Goal: Task Accomplishment & Management: Use online tool/utility

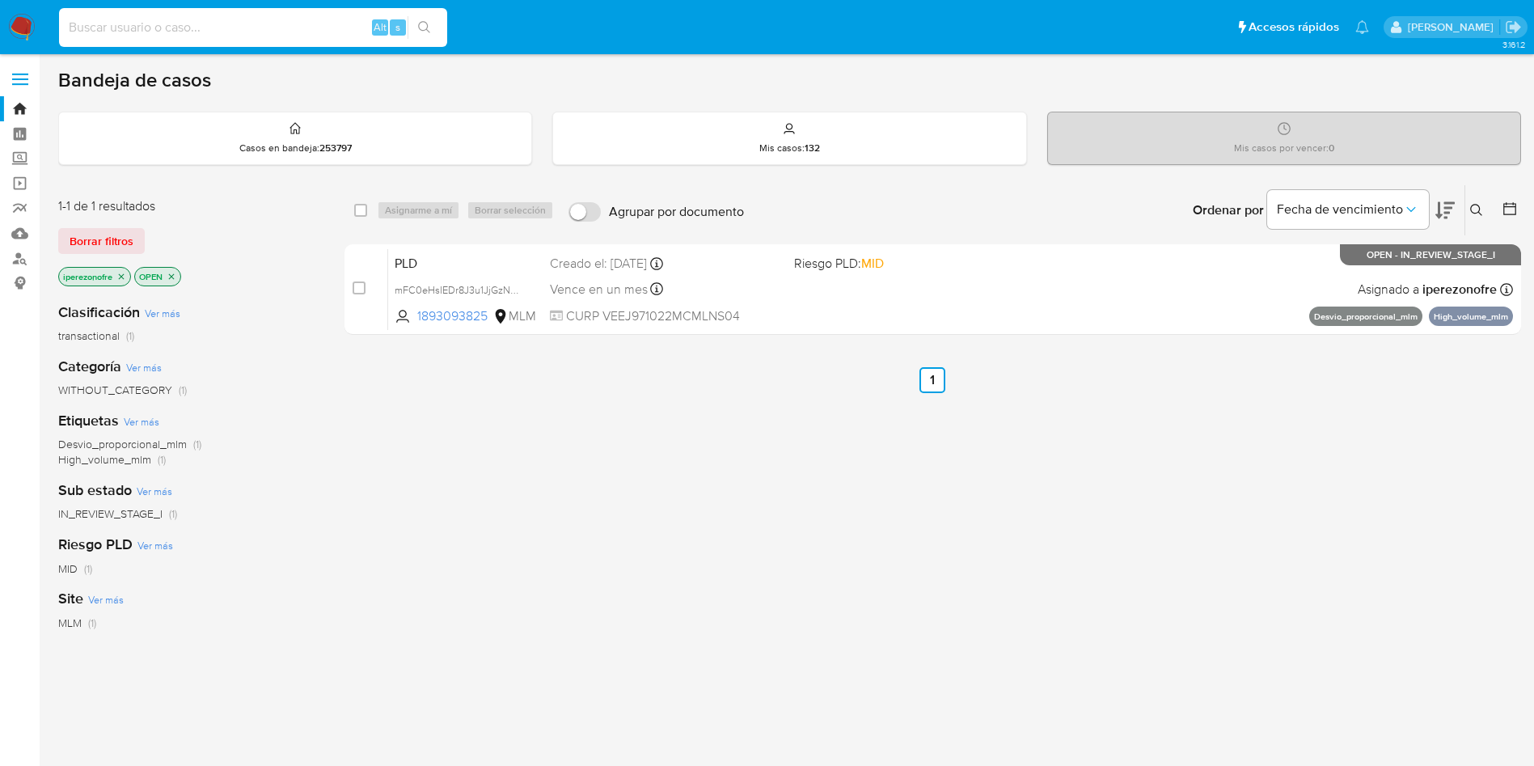
click at [209, 19] on input at bounding box center [253, 27] width 388 height 21
click at [1476, 212] on icon at bounding box center [1476, 210] width 13 height 13
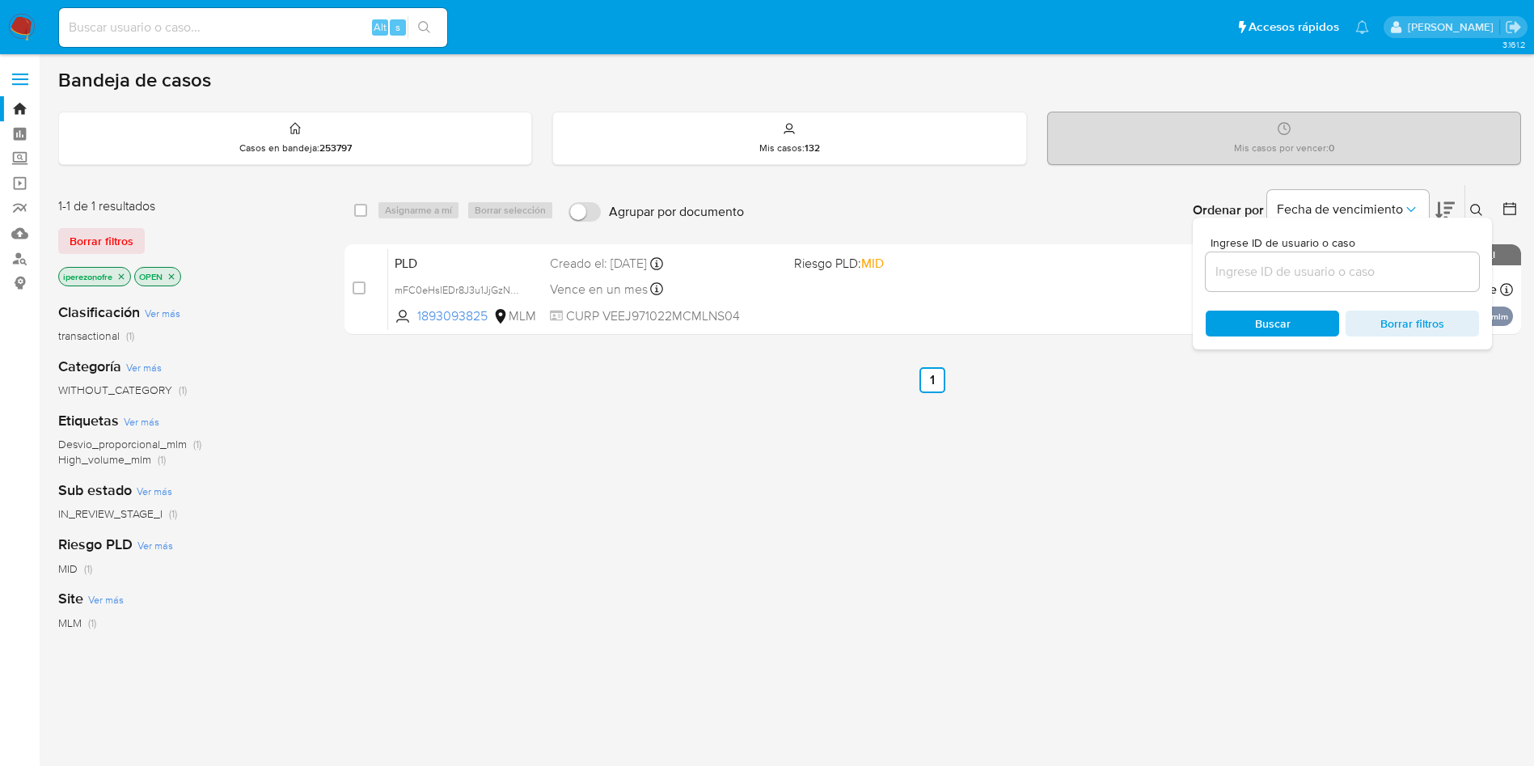
click at [1270, 270] on input at bounding box center [1342, 271] width 273 height 21
type input "811471305"
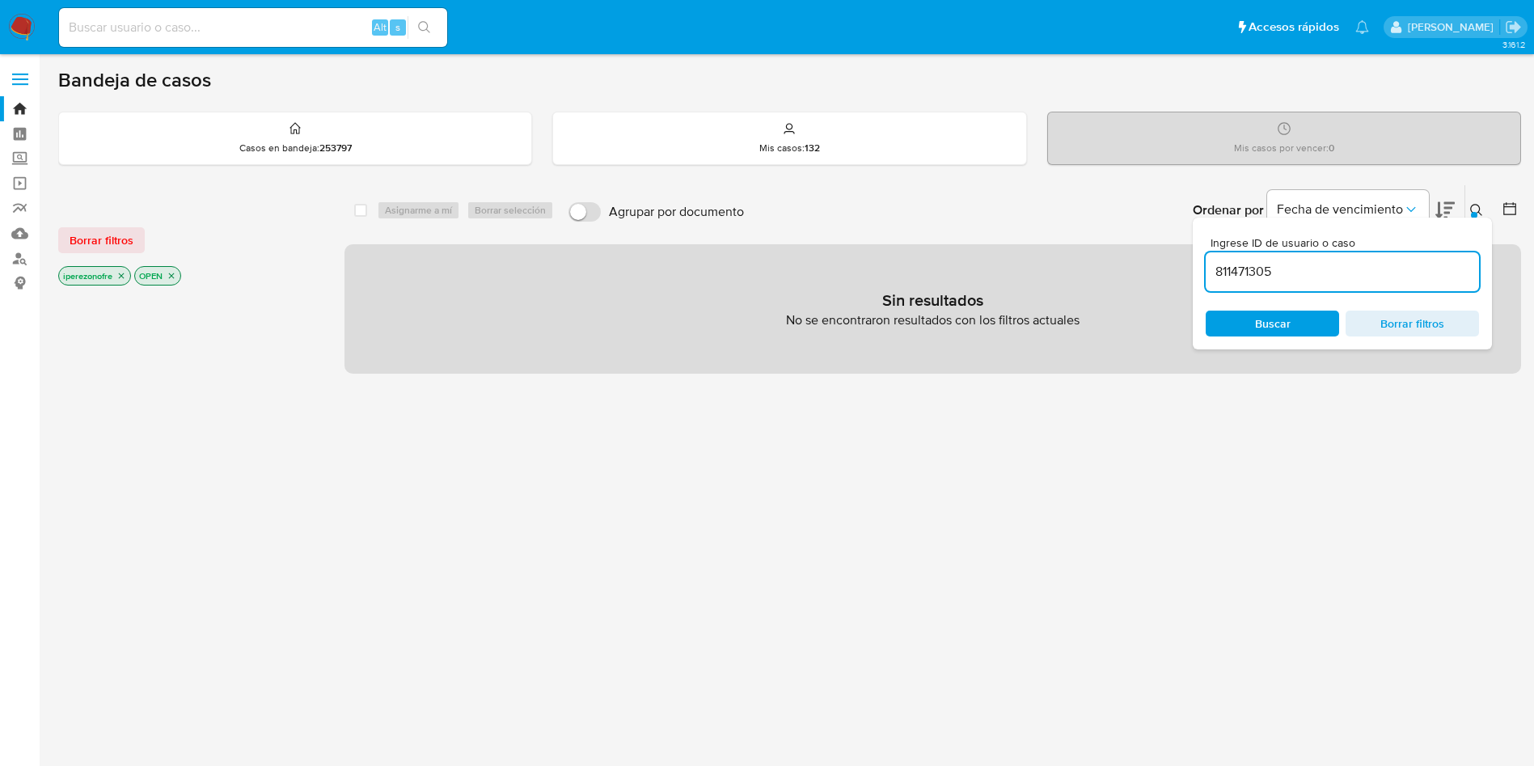
click at [1260, 323] on span "Buscar" at bounding box center [1273, 324] width 36 height 26
click at [121, 273] on icon "close-filter" at bounding box center [121, 276] width 10 height 10
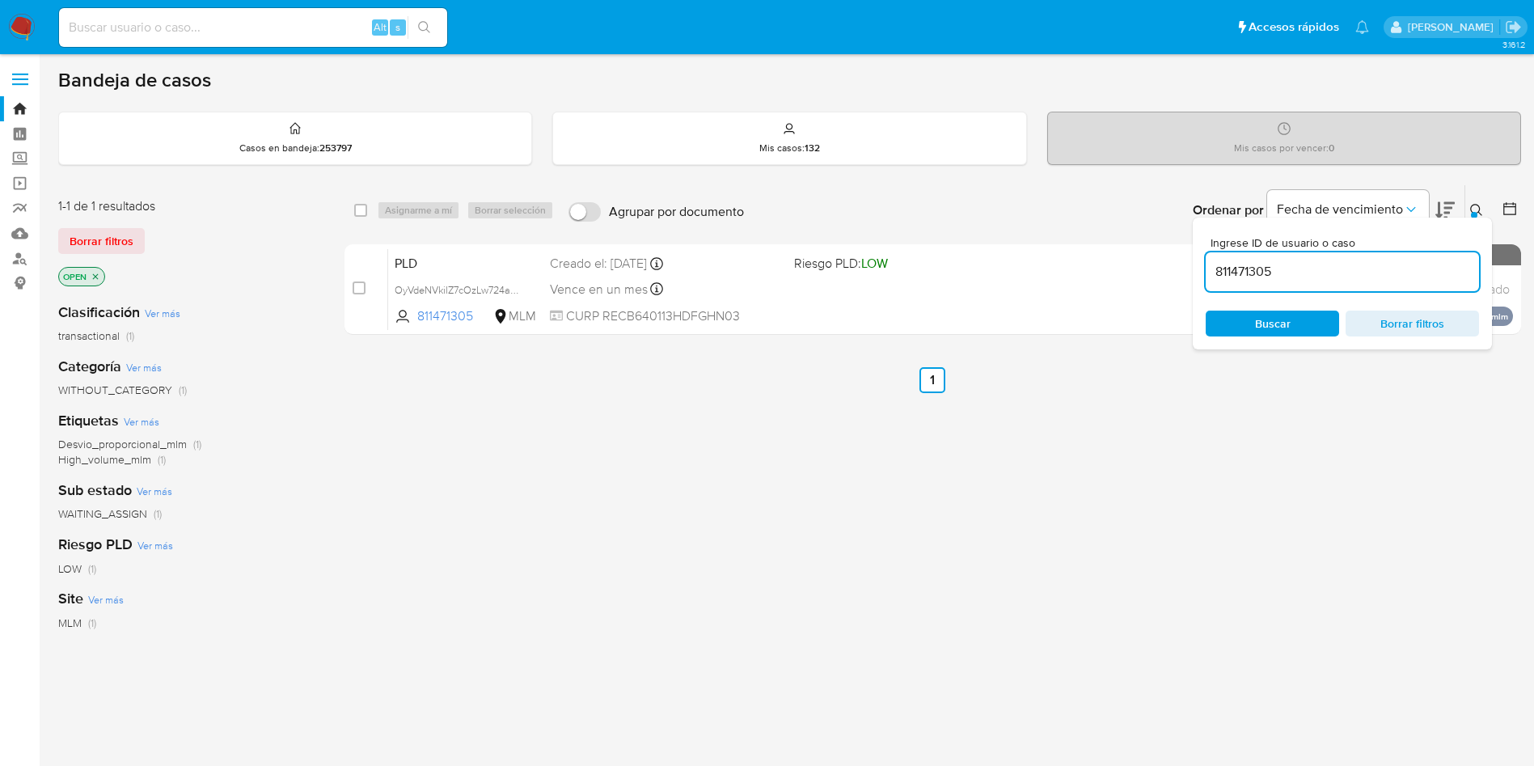
drag, startPoint x: 357, startPoint y: 292, endPoint x: 396, endPoint y: 240, distance: 64.7
click at [356, 292] on input "checkbox" at bounding box center [359, 287] width 13 height 13
checkbox input "true"
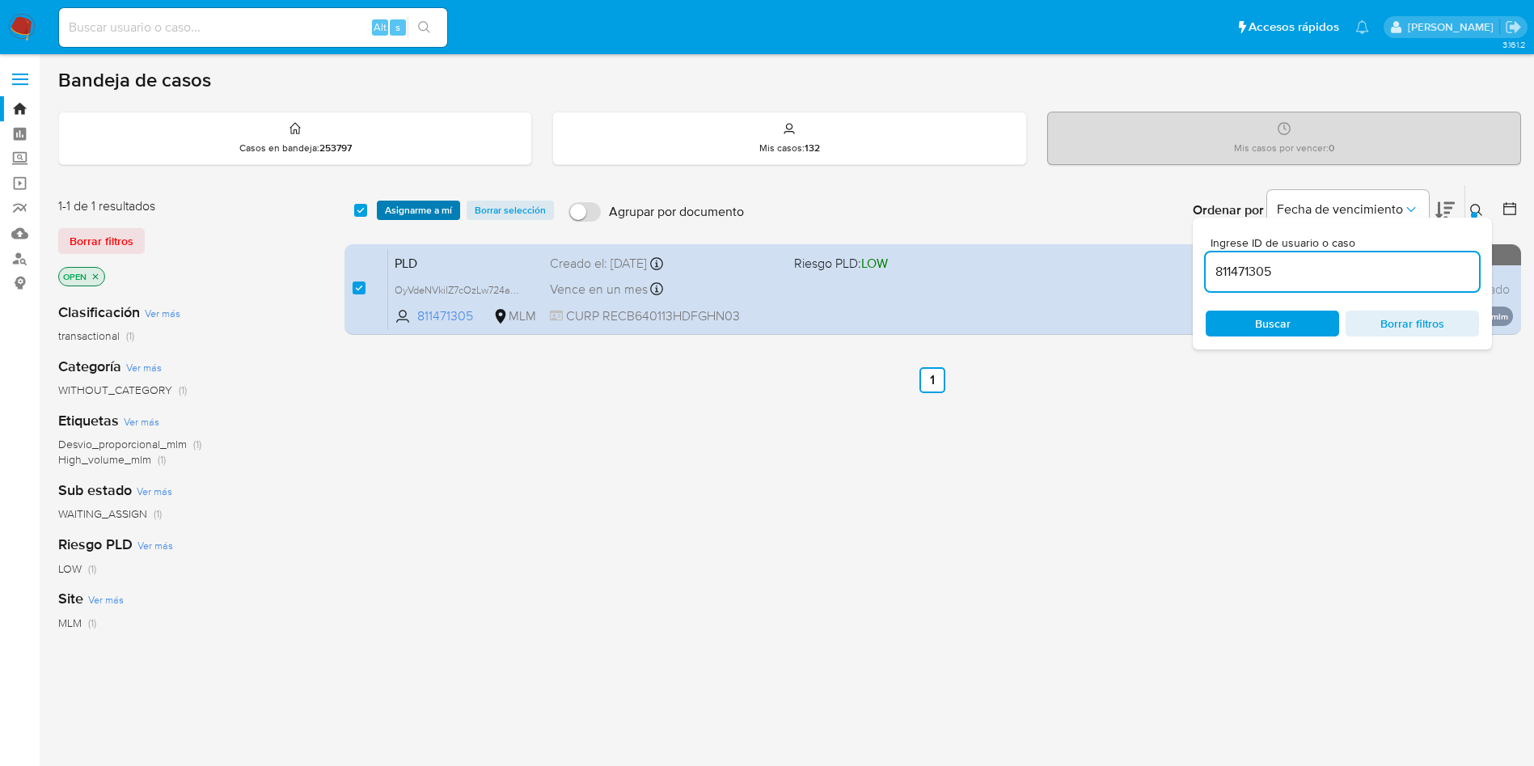
click at [408, 203] on span "Asignarme a mí" at bounding box center [418, 210] width 67 height 16
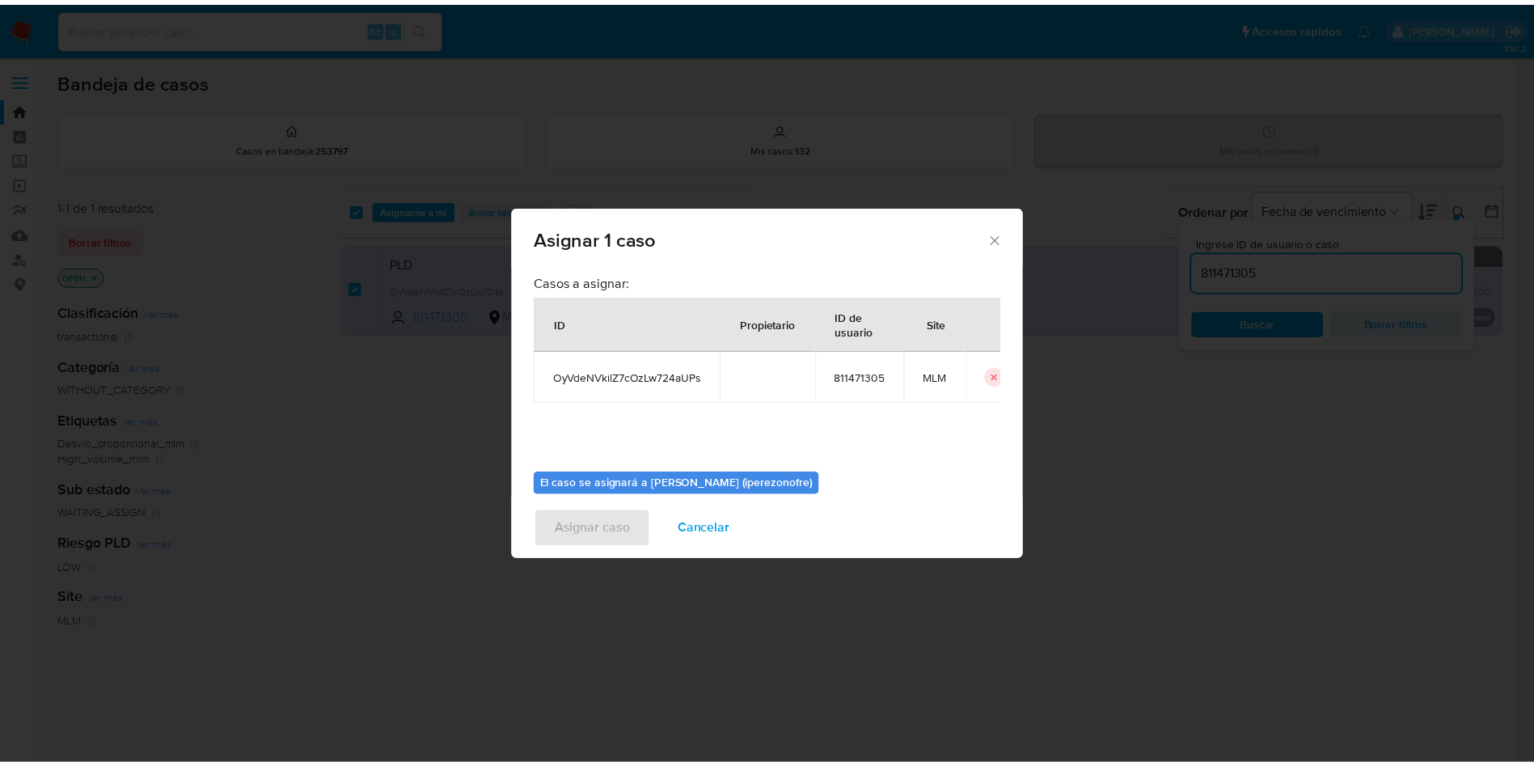
scroll to position [84, 0]
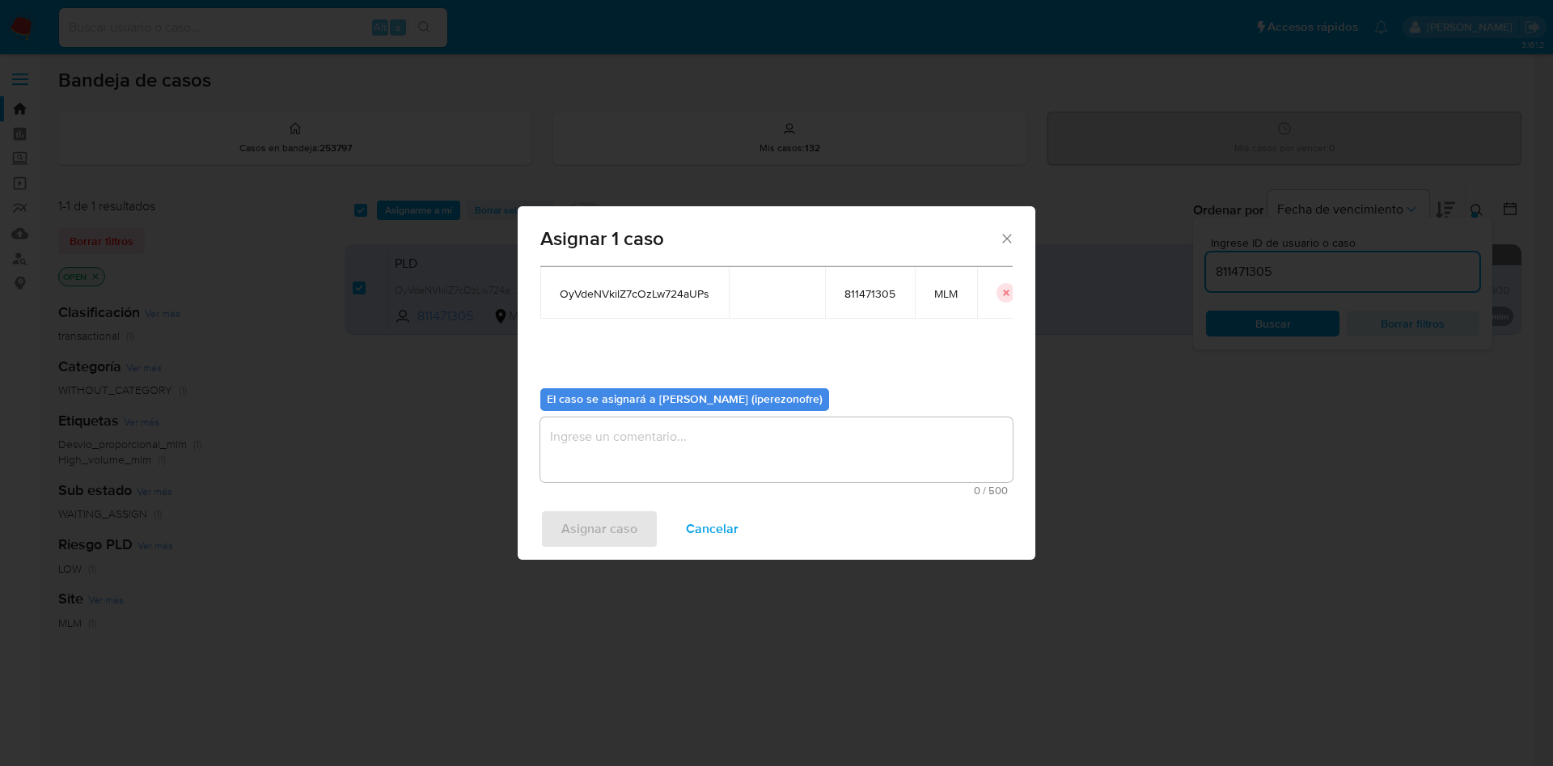
click at [646, 448] on textarea "assign-modal" at bounding box center [776, 449] width 472 height 65
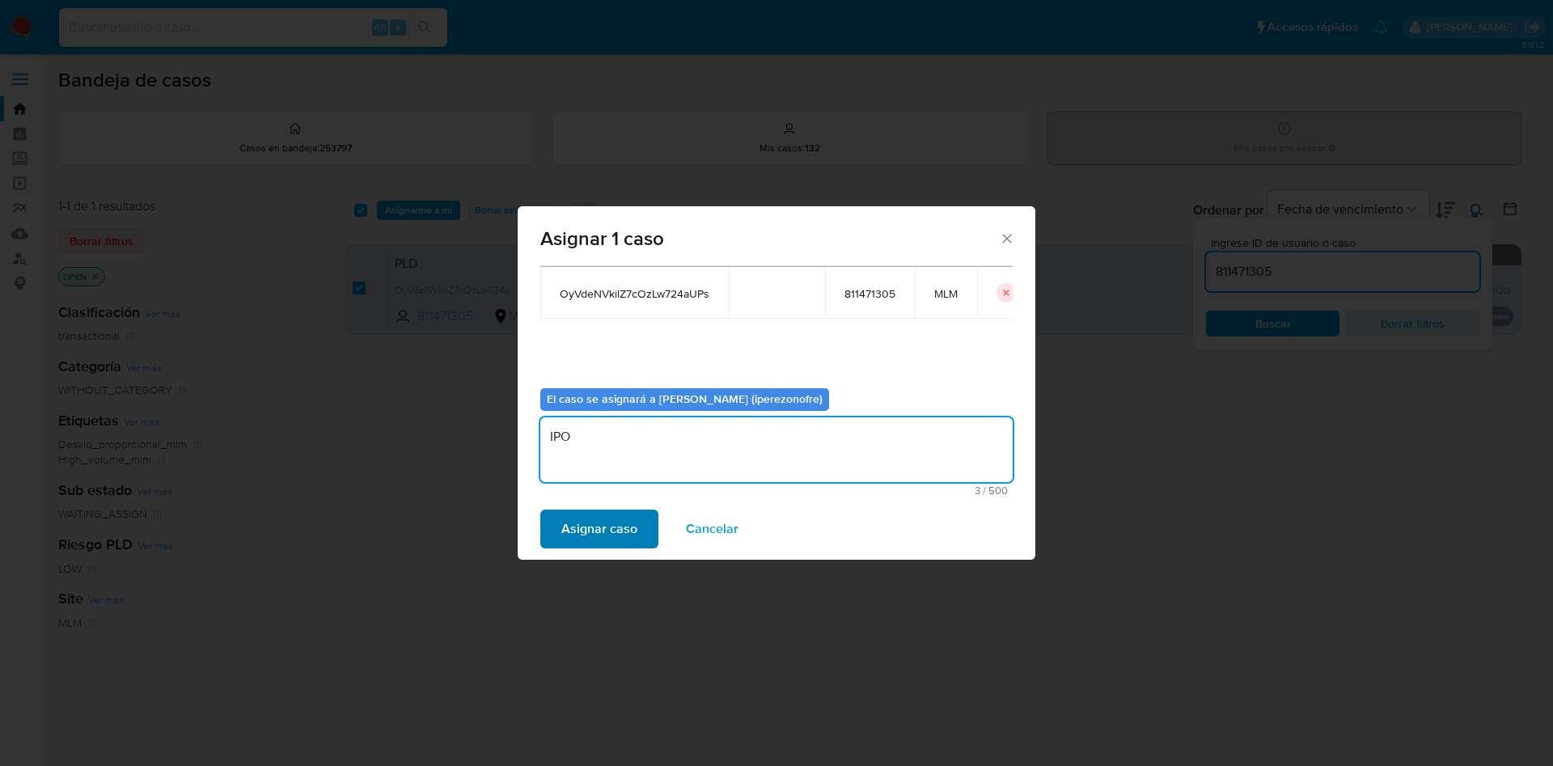
type textarea "IPO"
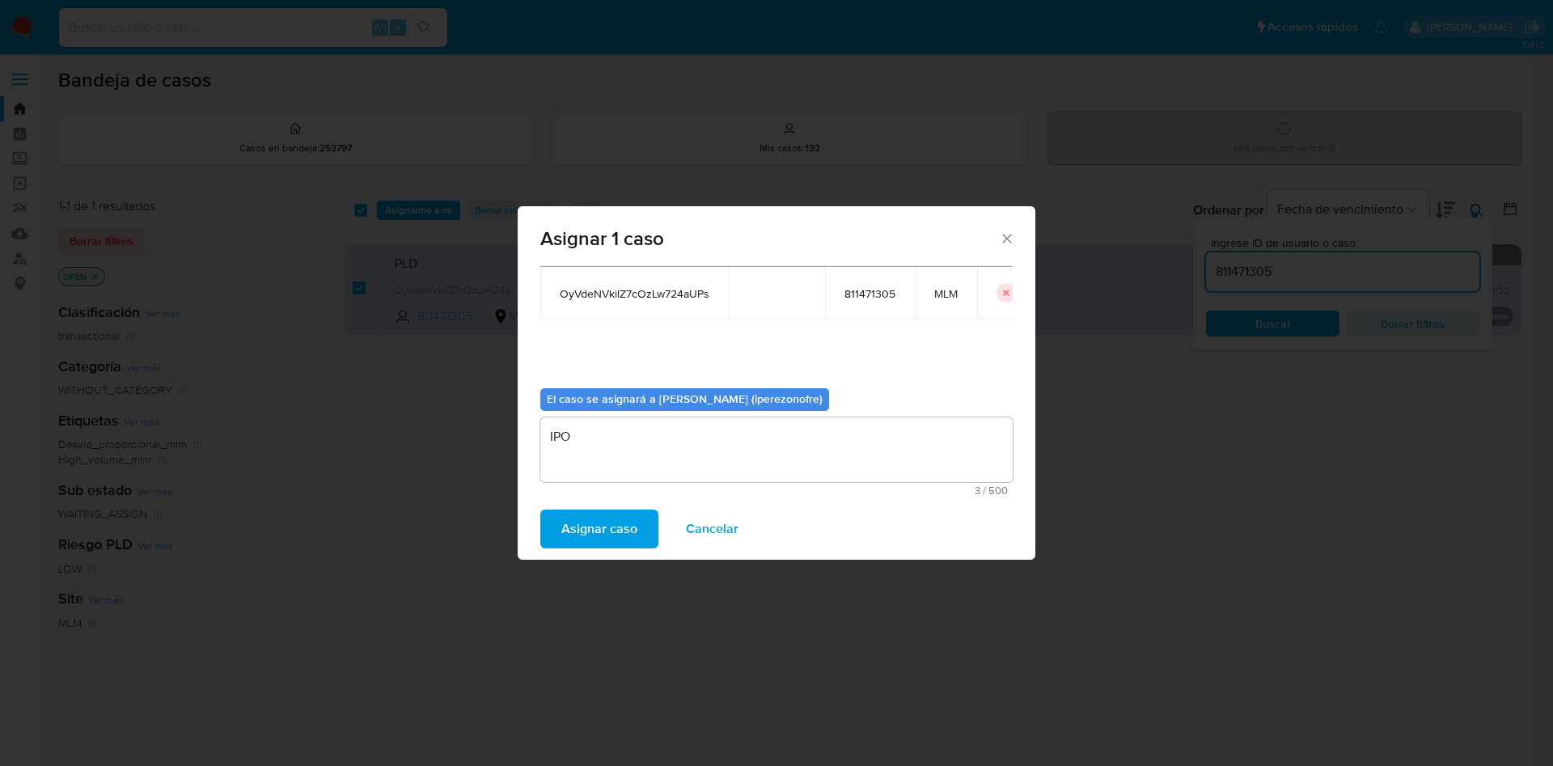
click at [634, 532] on span "Asignar caso" at bounding box center [599, 529] width 76 height 36
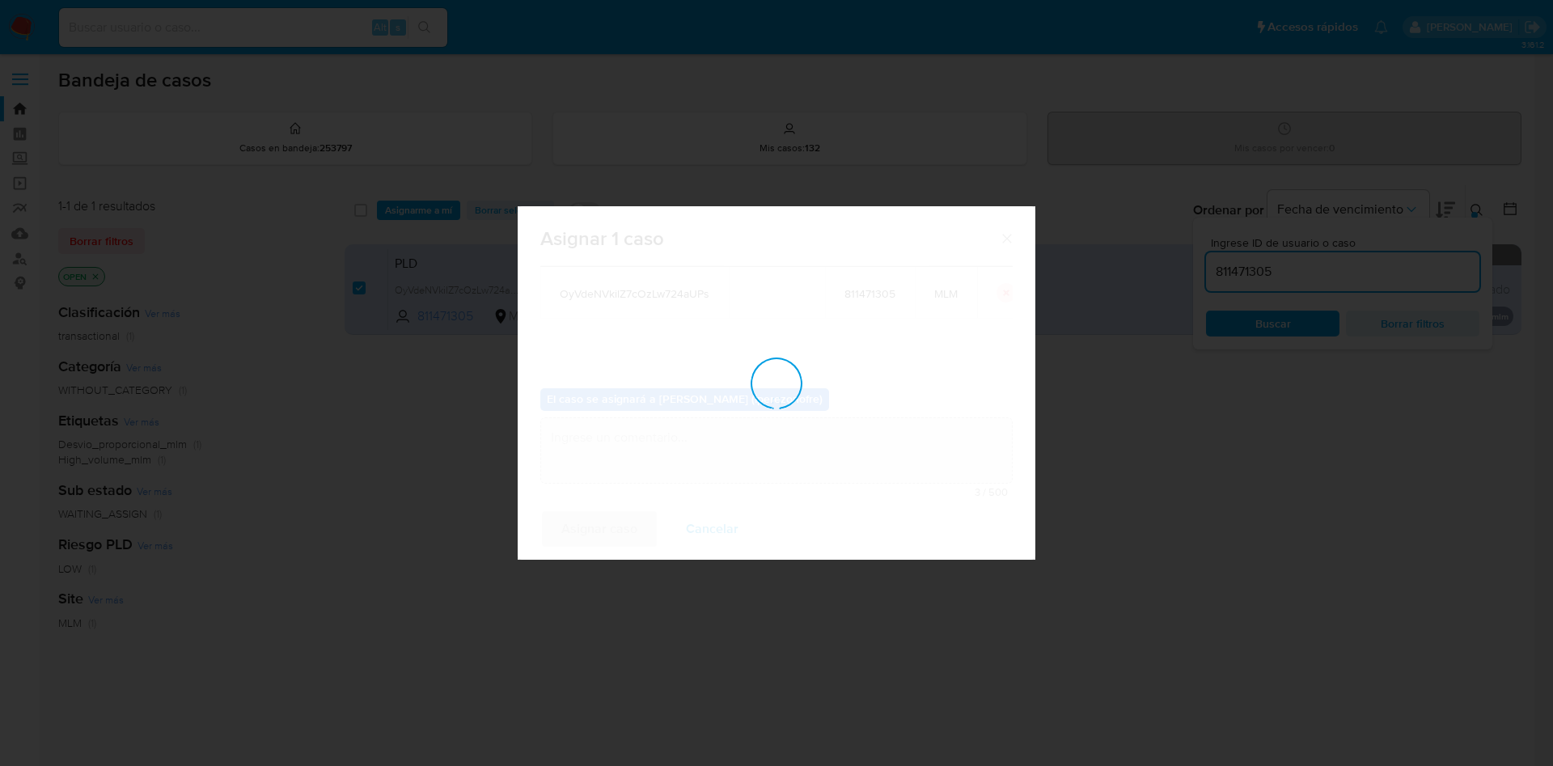
checkbox input "false"
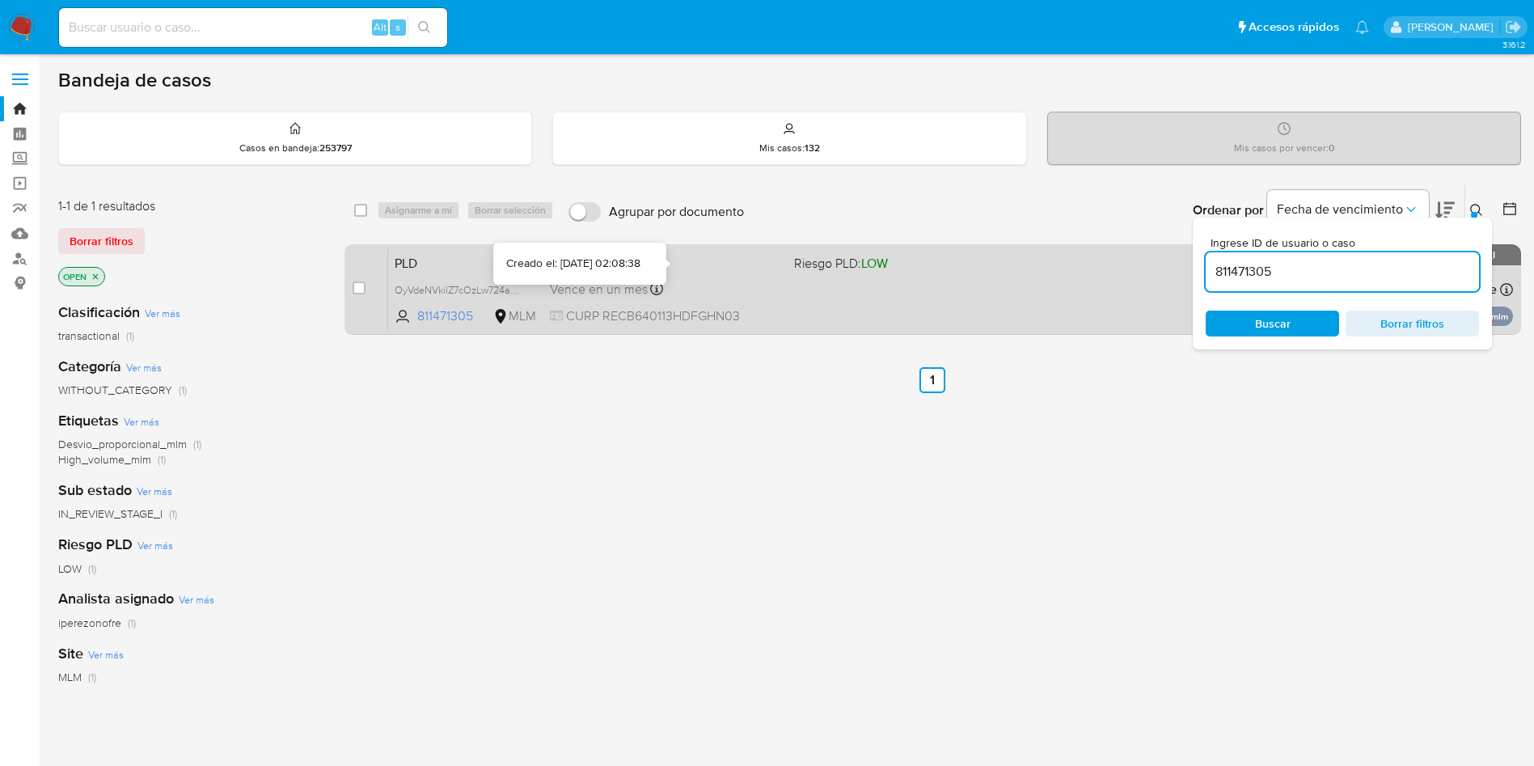
click at [742, 277] on div "PLD OyVdeNVkilZ7cOzLw724aUPs 811471305 MLM Riesgo PLD: LOW Creado el: [DATE] Cr…" at bounding box center [950, 289] width 1125 height 82
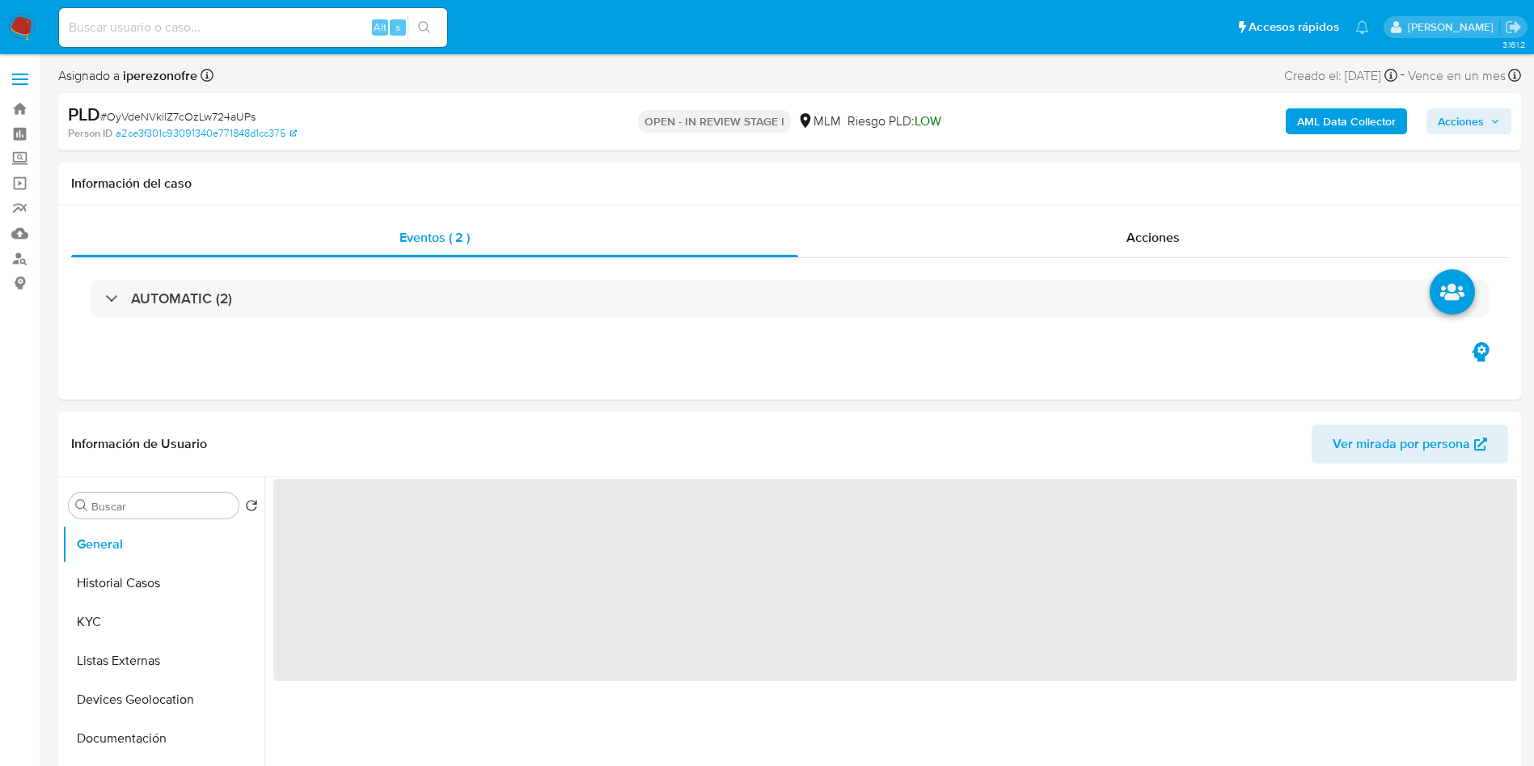
select select "10"
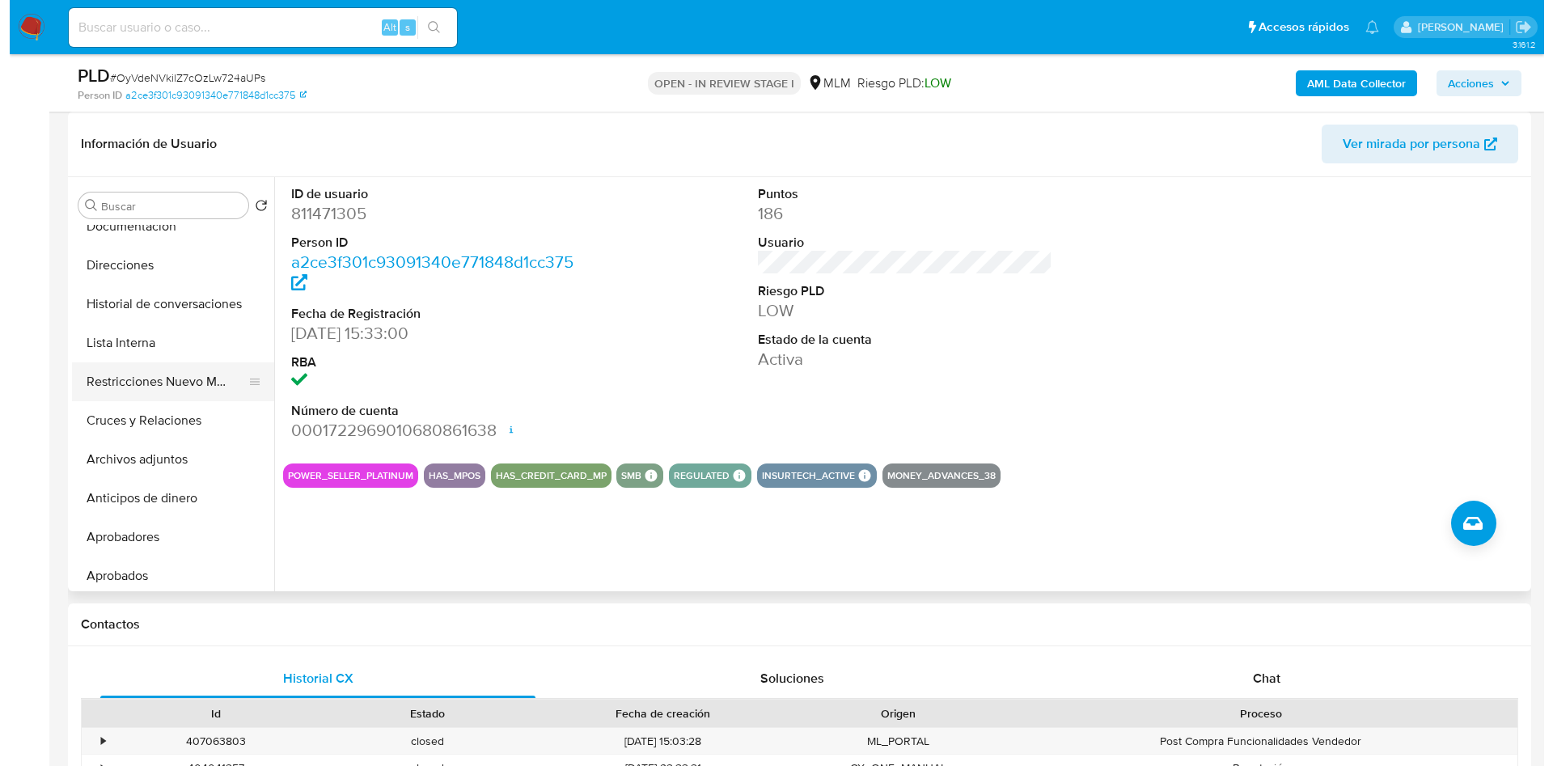
scroll to position [243, 0]
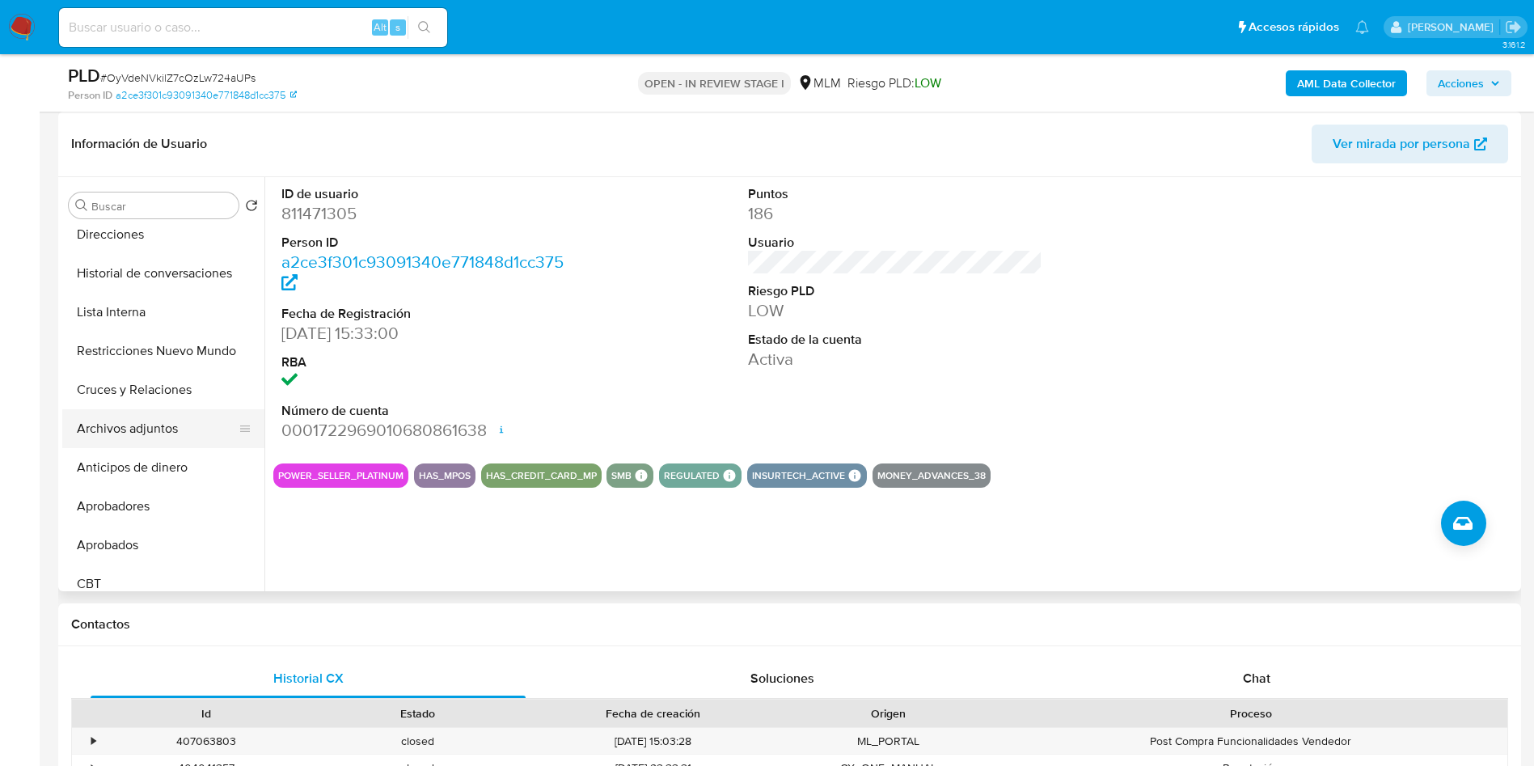
click at [160, 435] on button "Archivos adjuntos" at bounding box center [156, 428] width 189 height 39
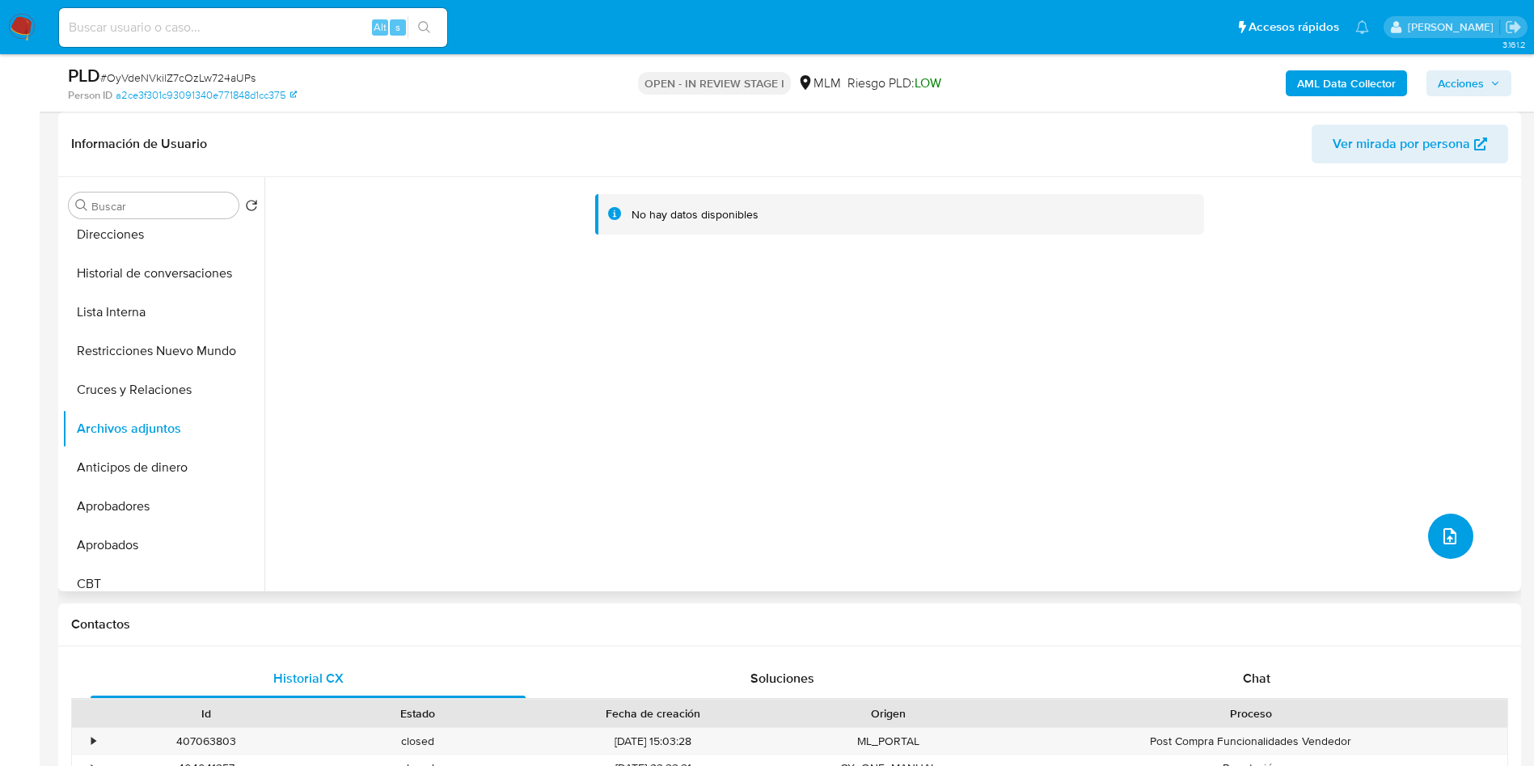
click at [1444, 534] on icon "upload-file" at bounding box center [1449, 535] width 19 height 19
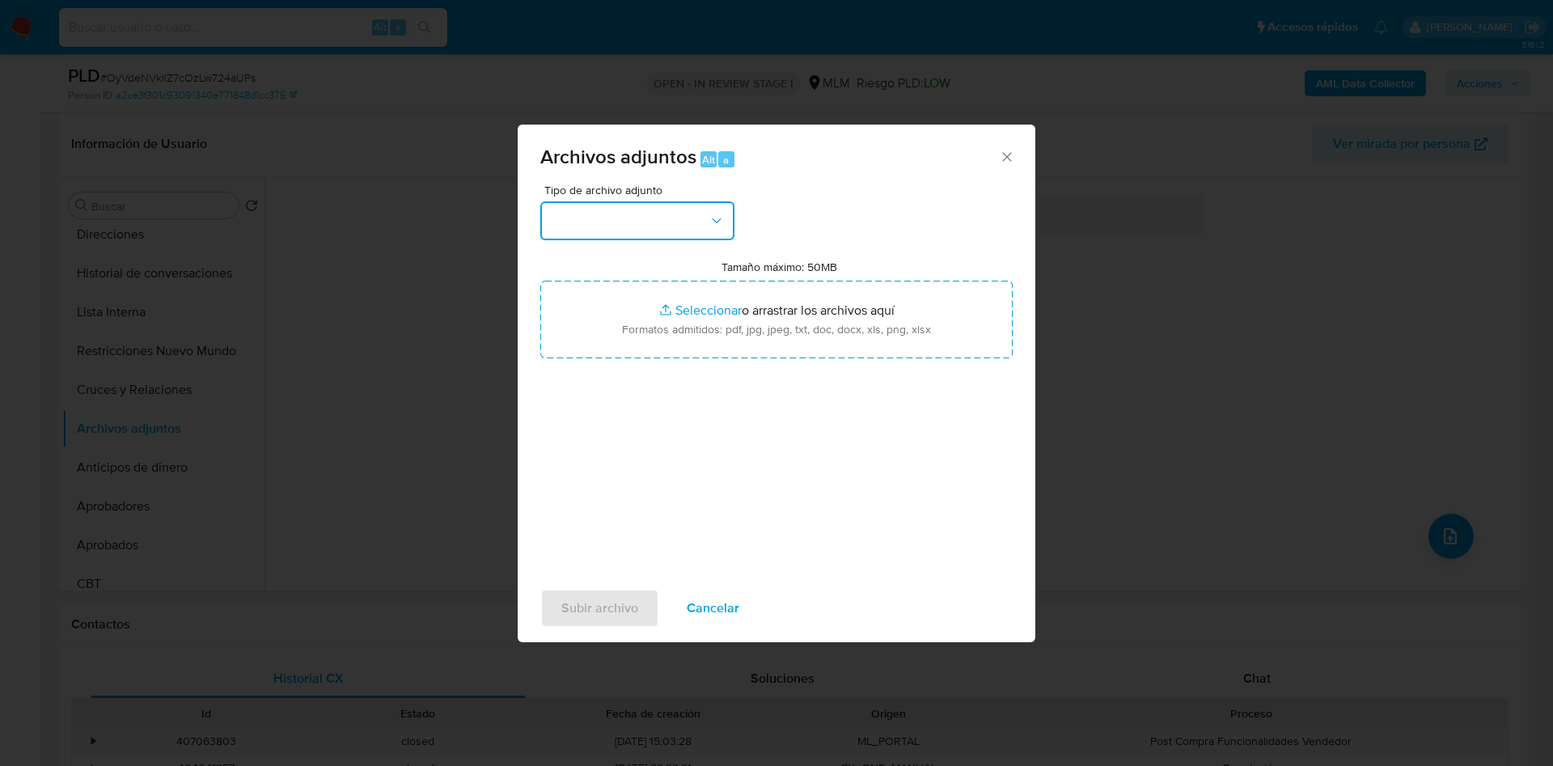
click at [690, 213] on button "button" at bounding box center [637, 220] width 194 height 39
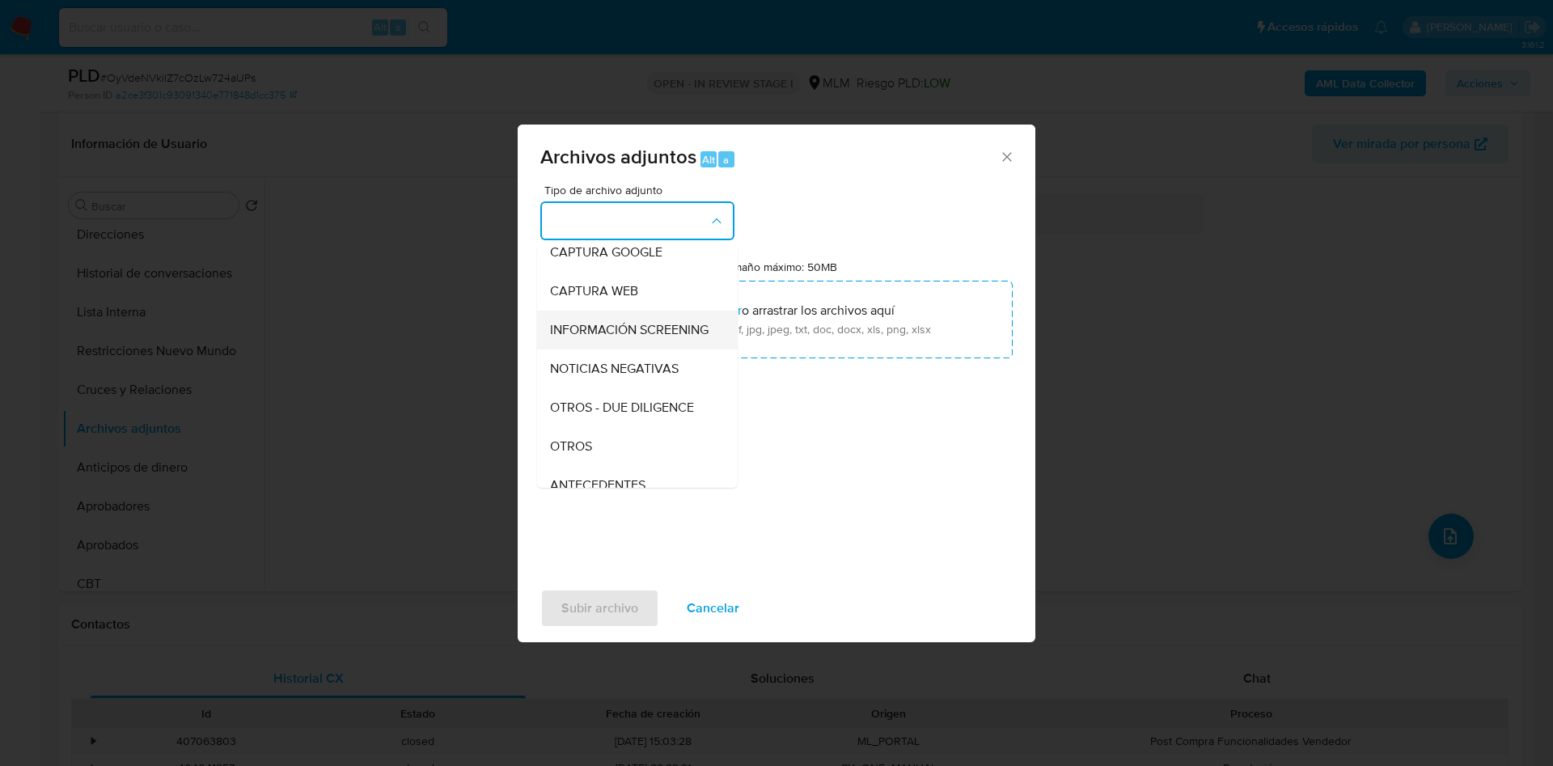
scroll to position [121, 0]
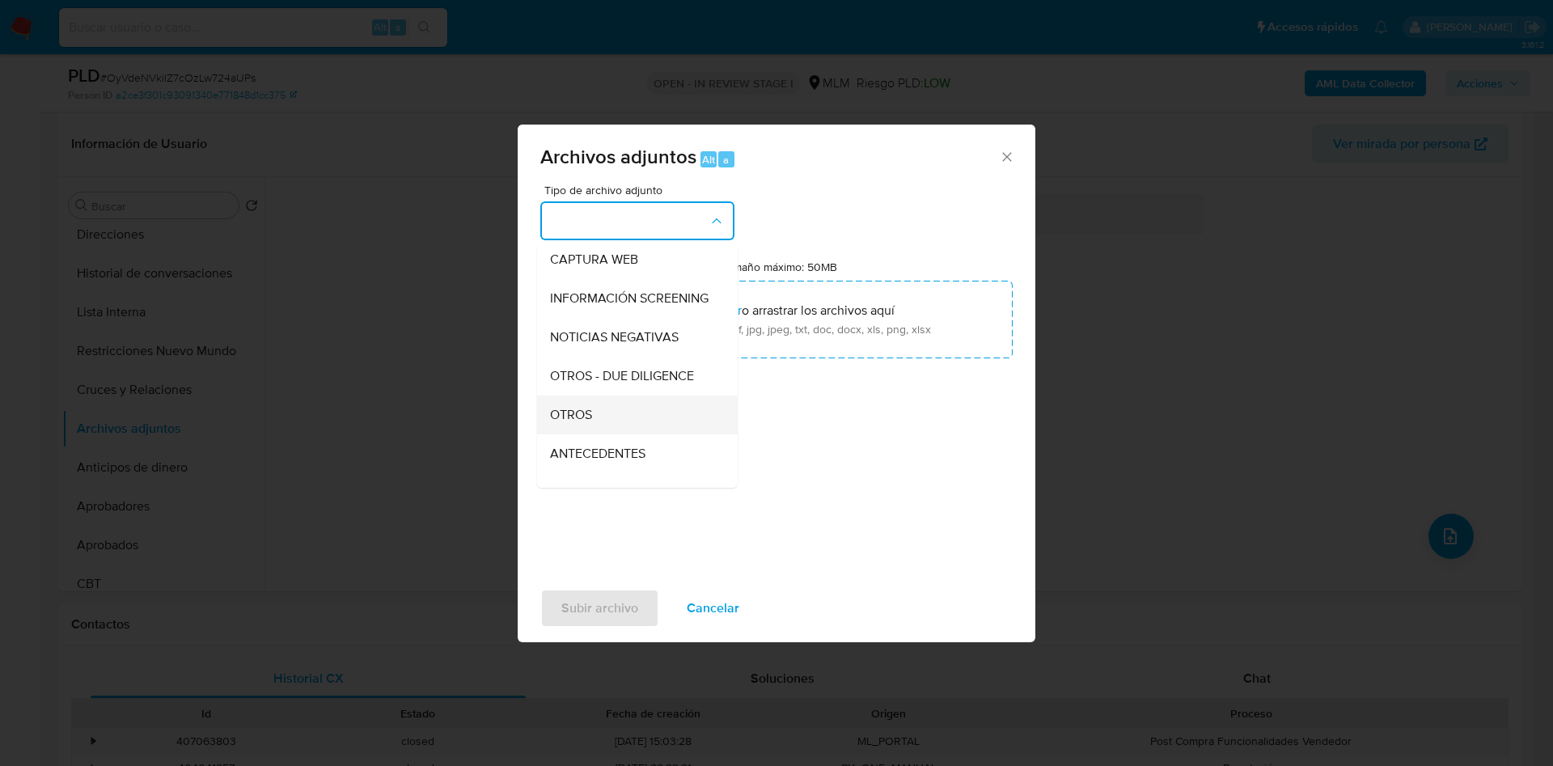
click at [623, 416] on div "OTROS" at bounding box center [632, 414] width 165 height 39
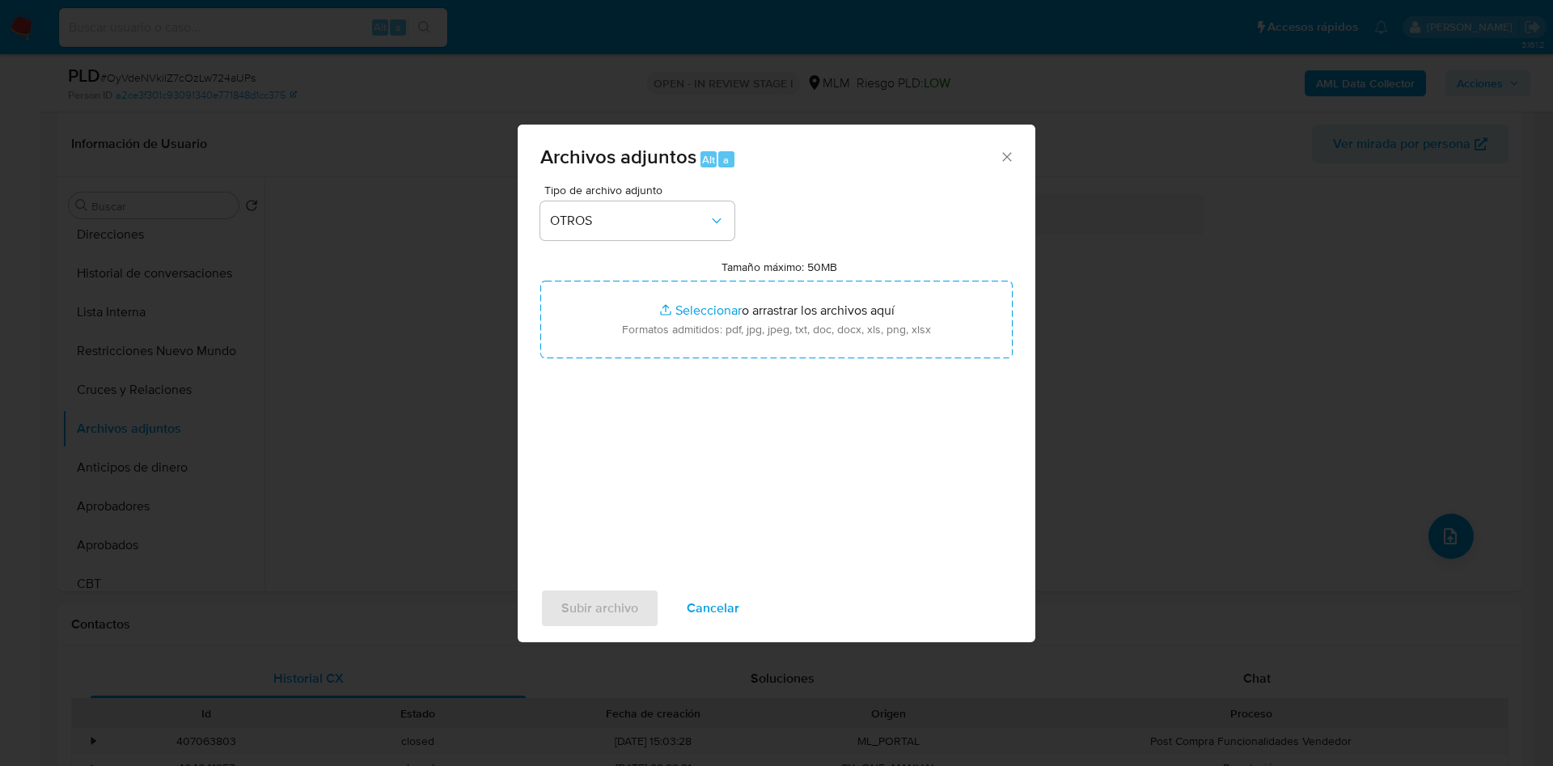
click at [872, 412] on div "Tipo de archivo adjunto OTROS Tamaño máximo: 50MB Seleccionar archivos Seleccio…" at bounding box center [776, 375] width 472 height 382
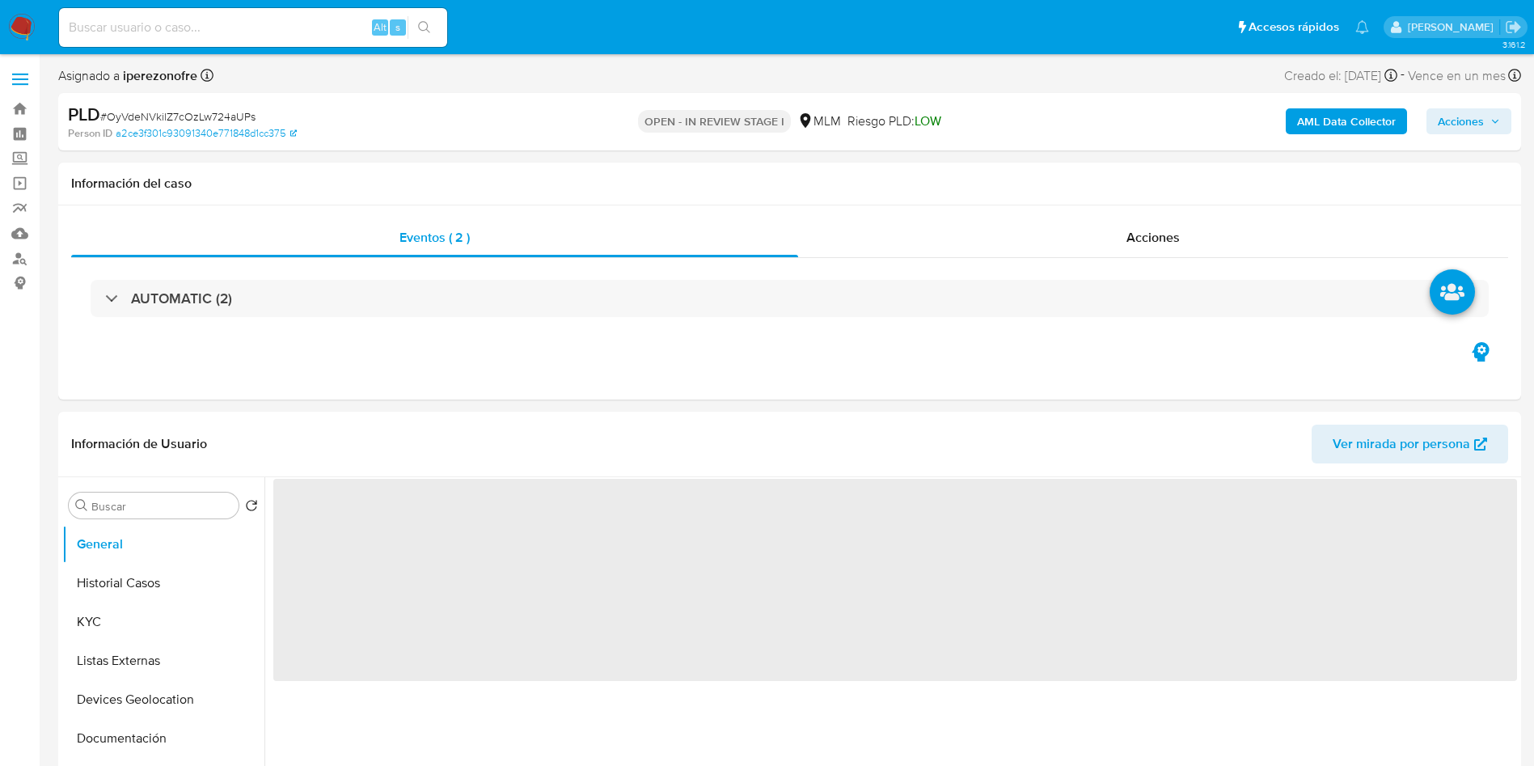
select select "10"
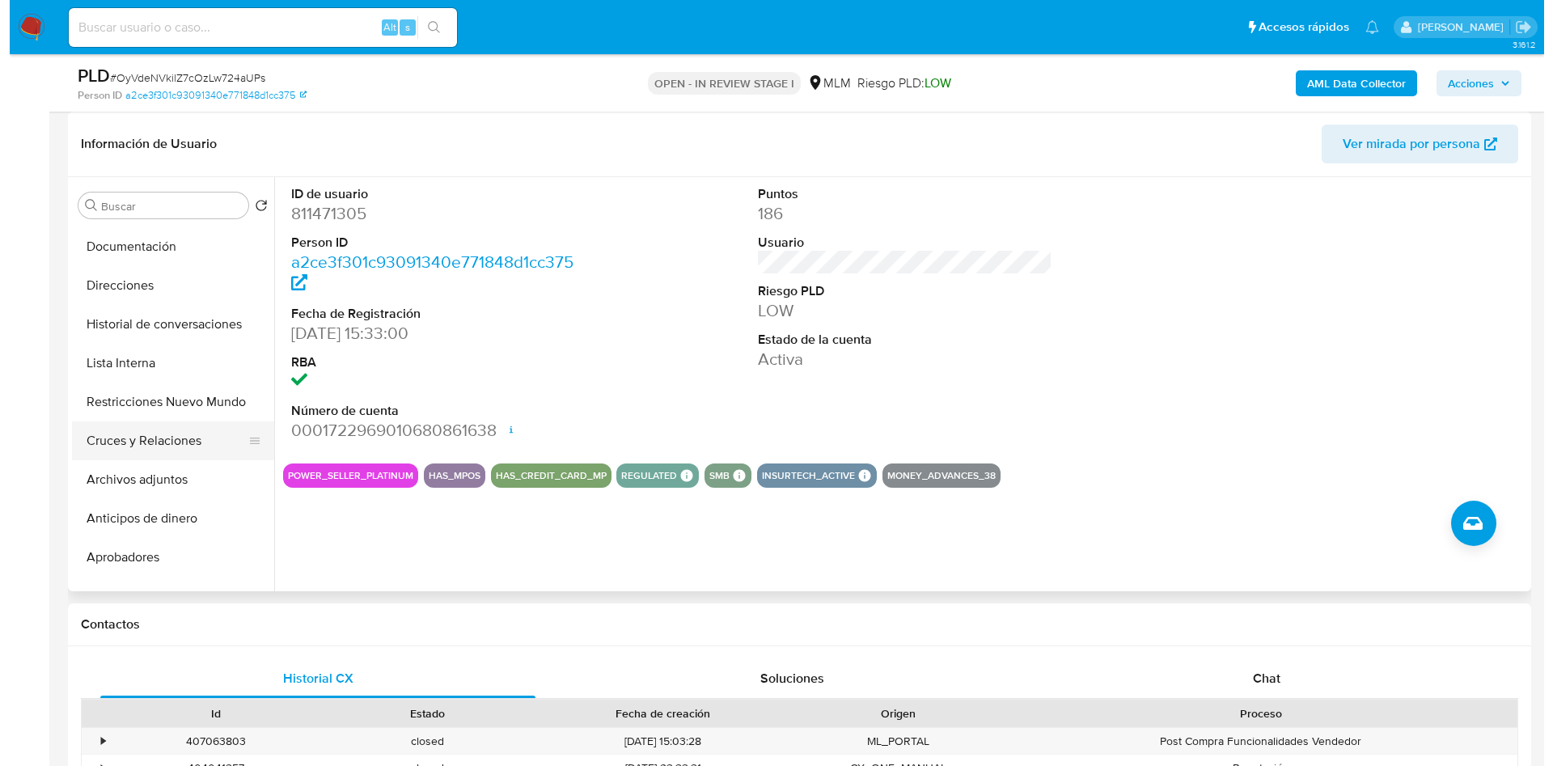
scroll to position [243, 0]
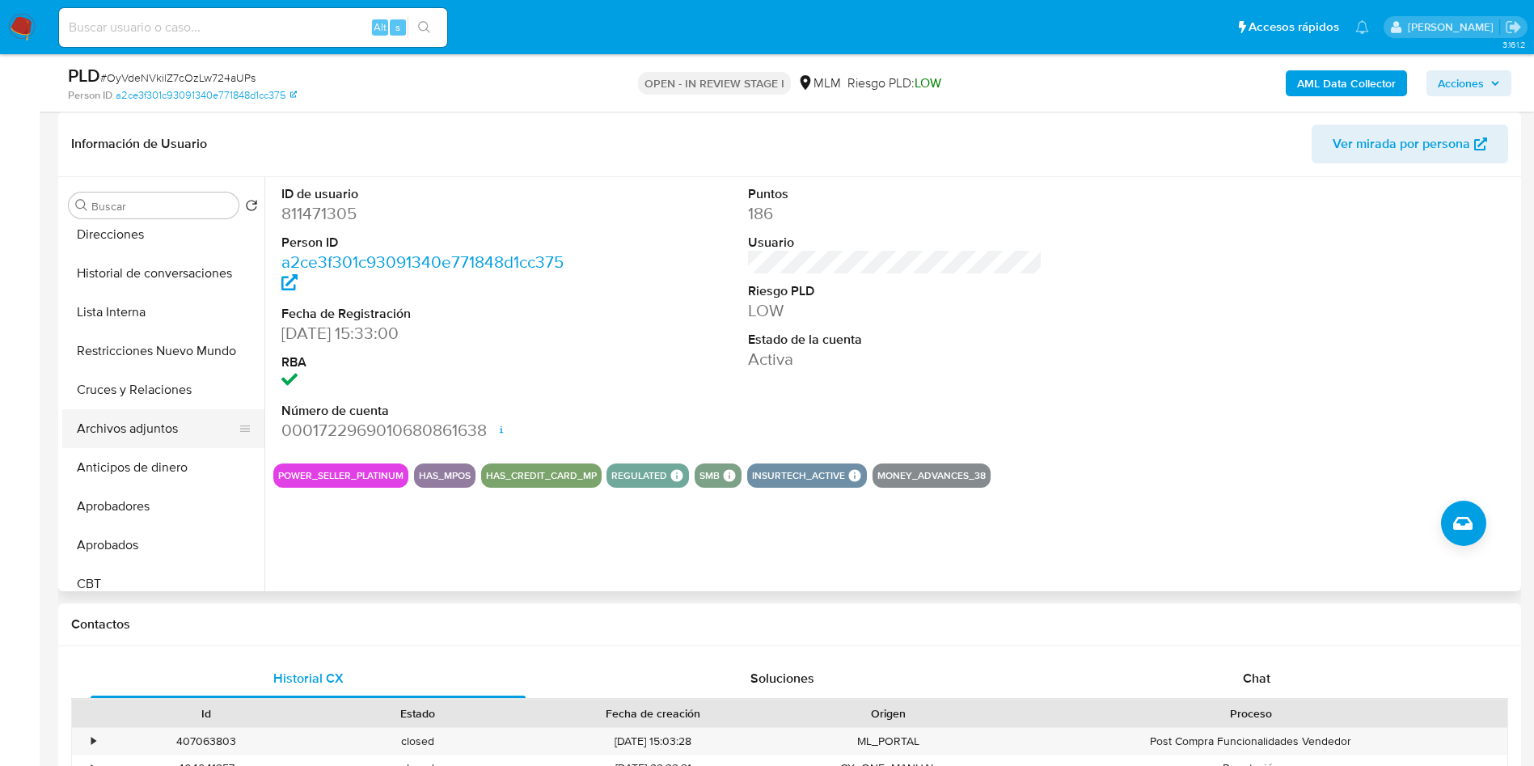
click at [167, 429] on button "Archivos adjuntos" at bounding box center [156, 428] width 189 height 39
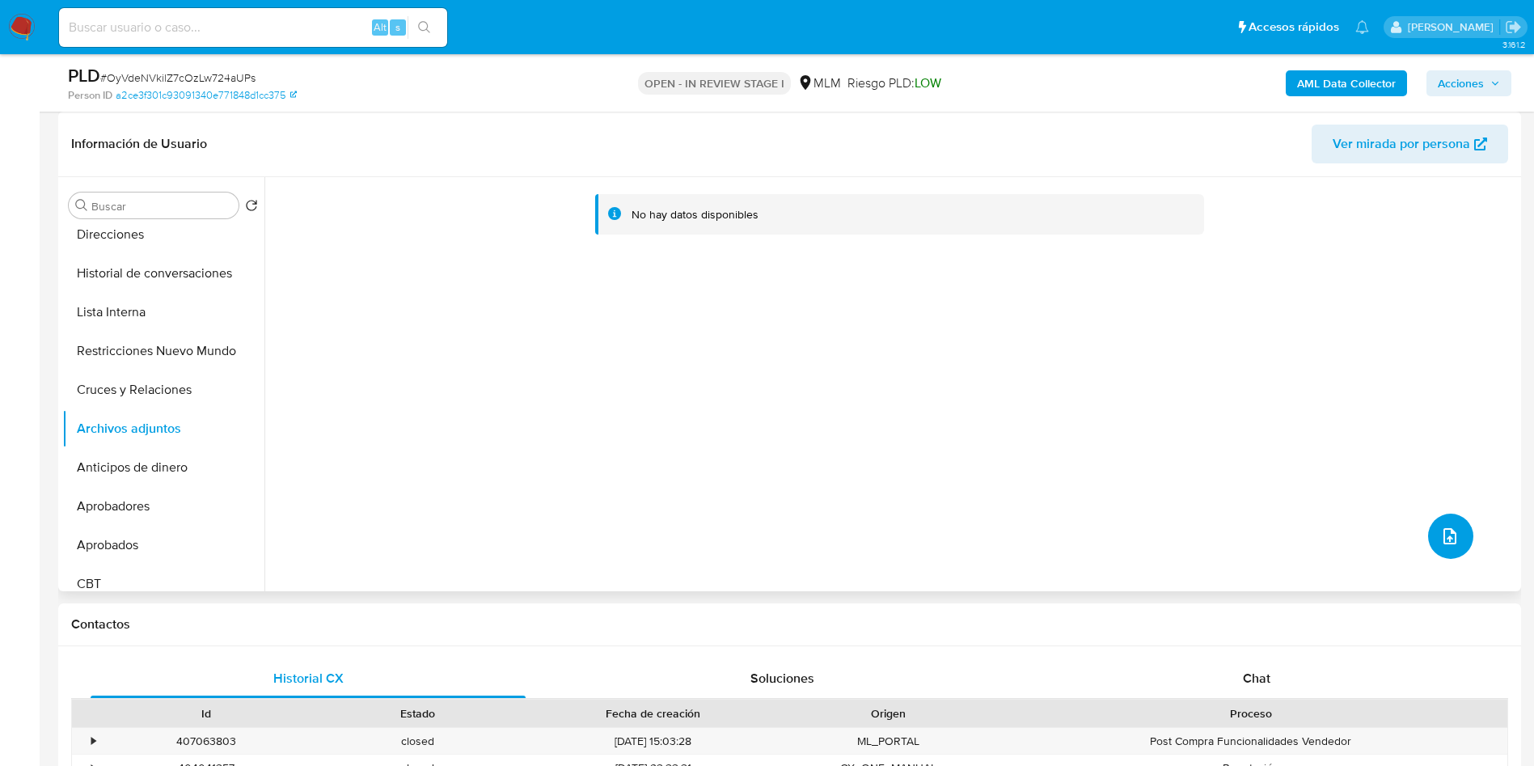
click at [1443, 531] on icon "upload-file" at bounding box center [1449, 535] width 19 height 19
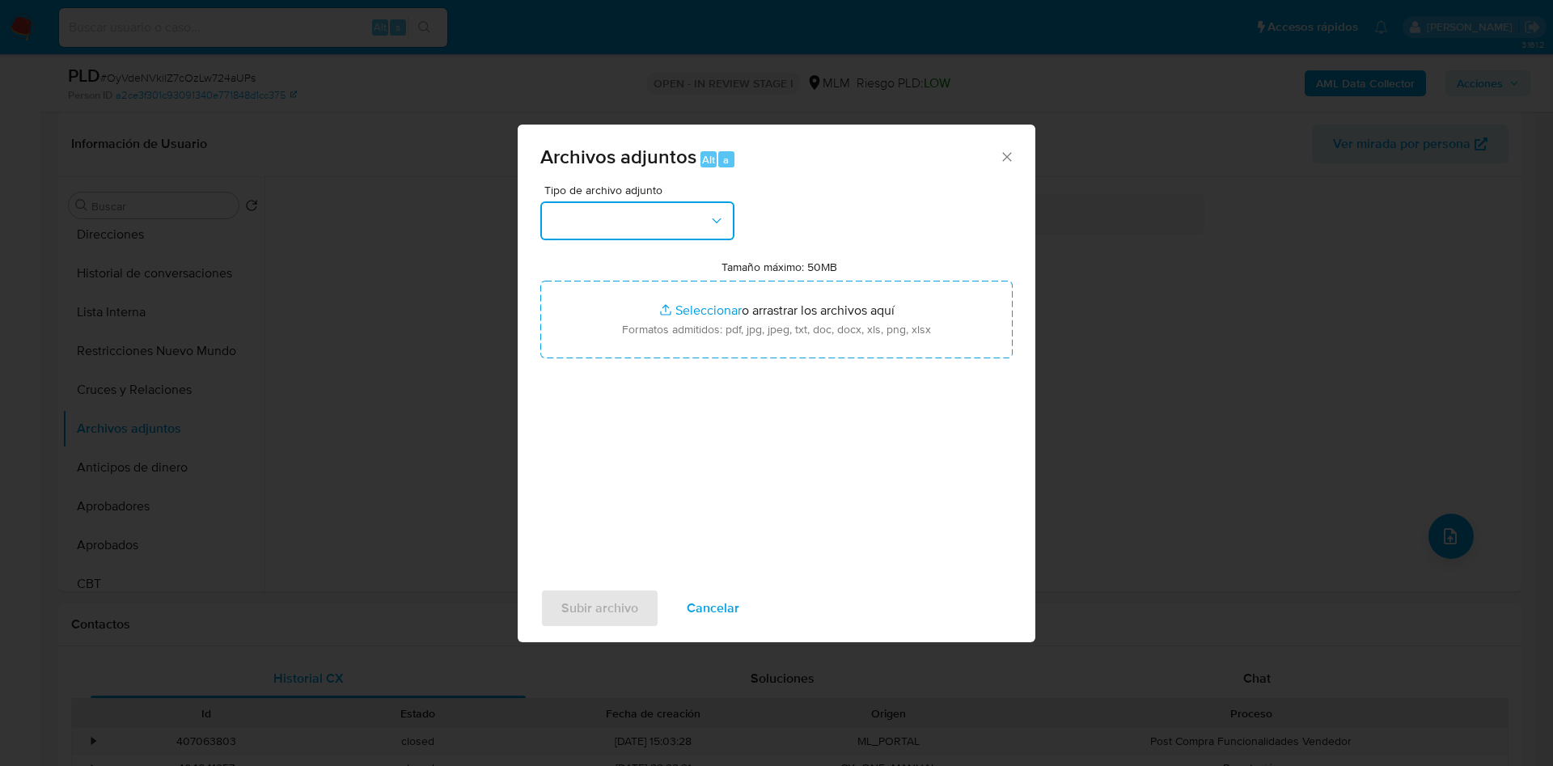
click at [712, 220] on icon "button" at bounding box center [716, 221] width 16 height 16
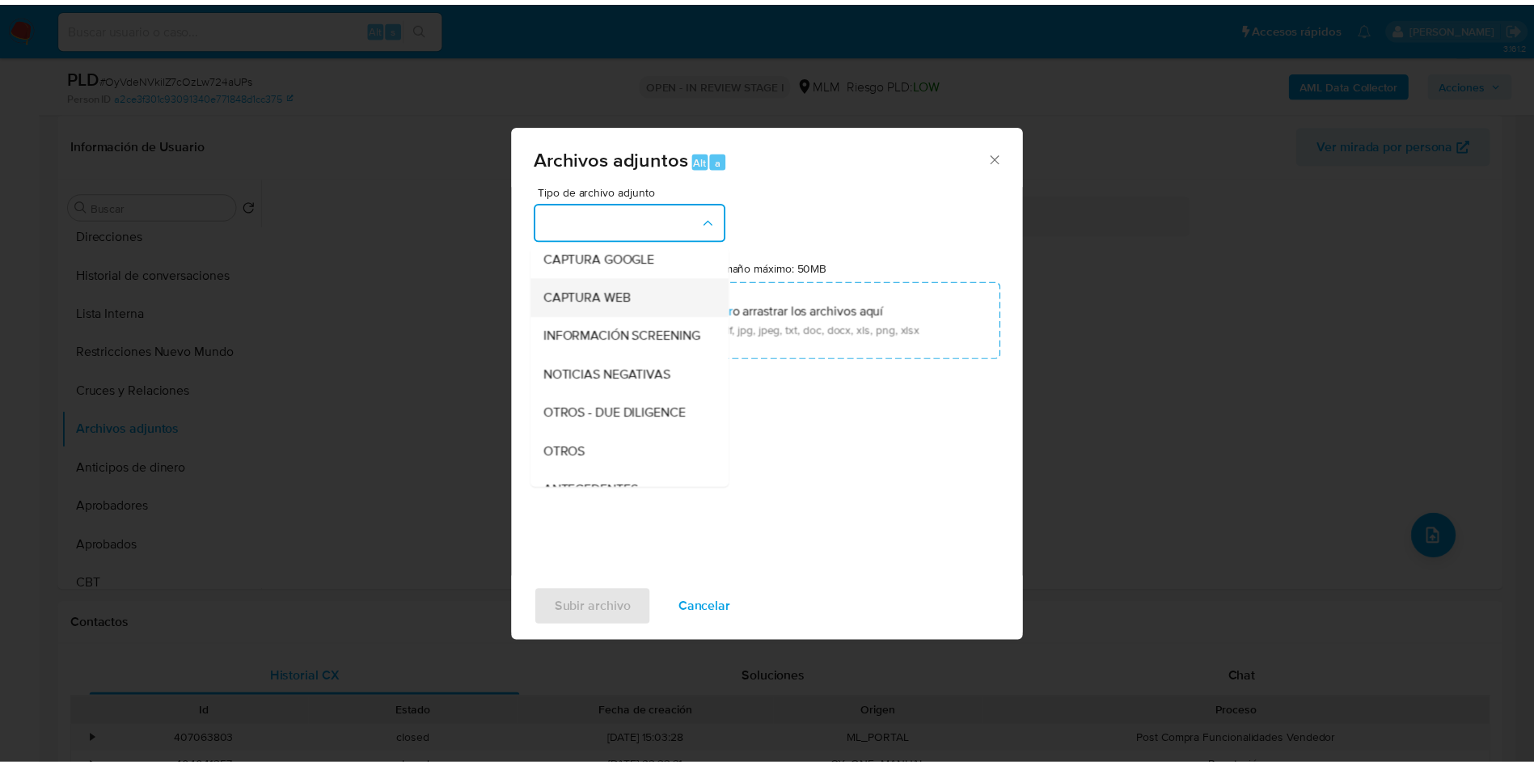
scroll to position [121, 0]
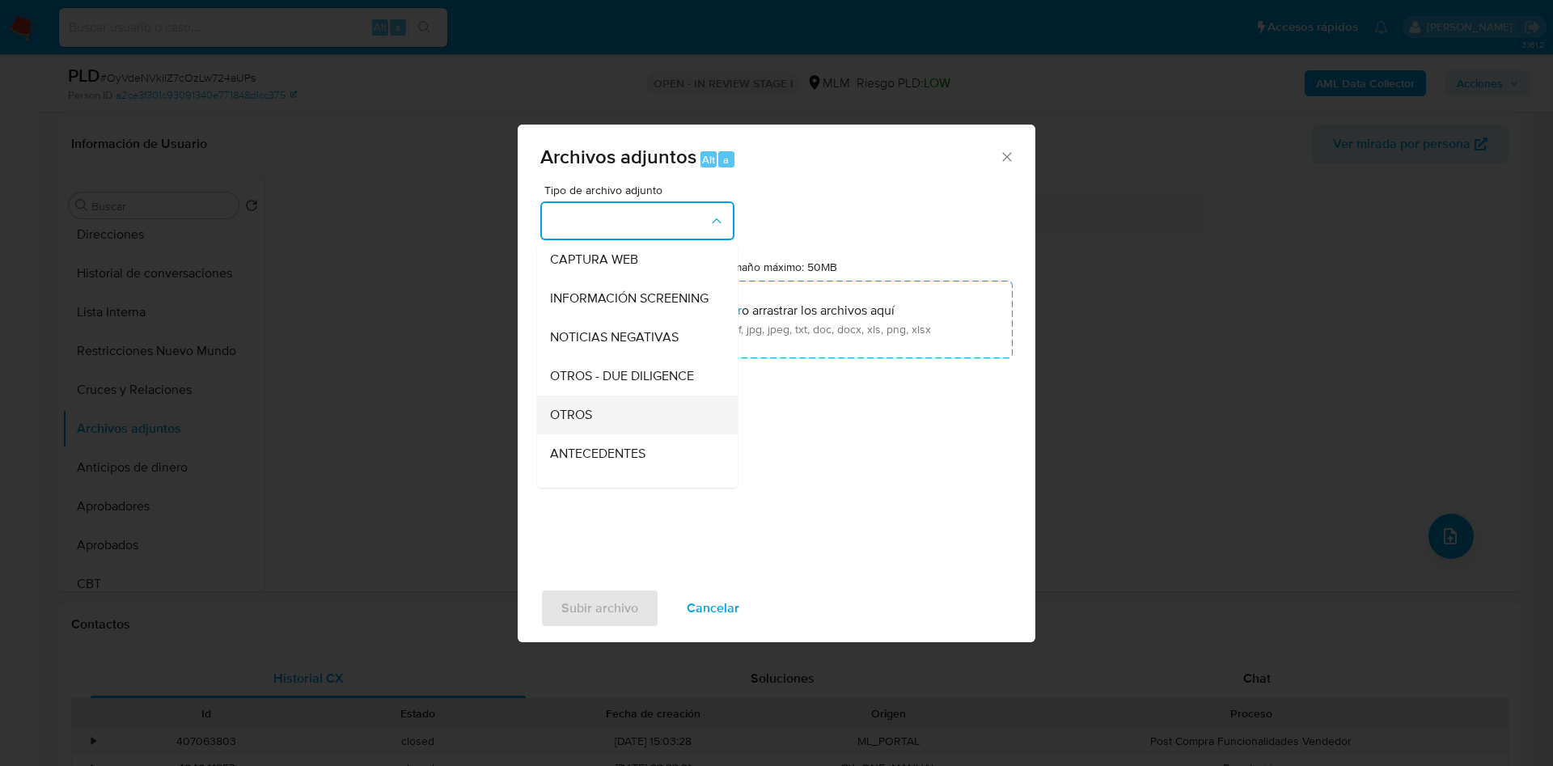
click at [611, 427] on div "OTROS" at bounding box center [632, 414] width 165 height 39
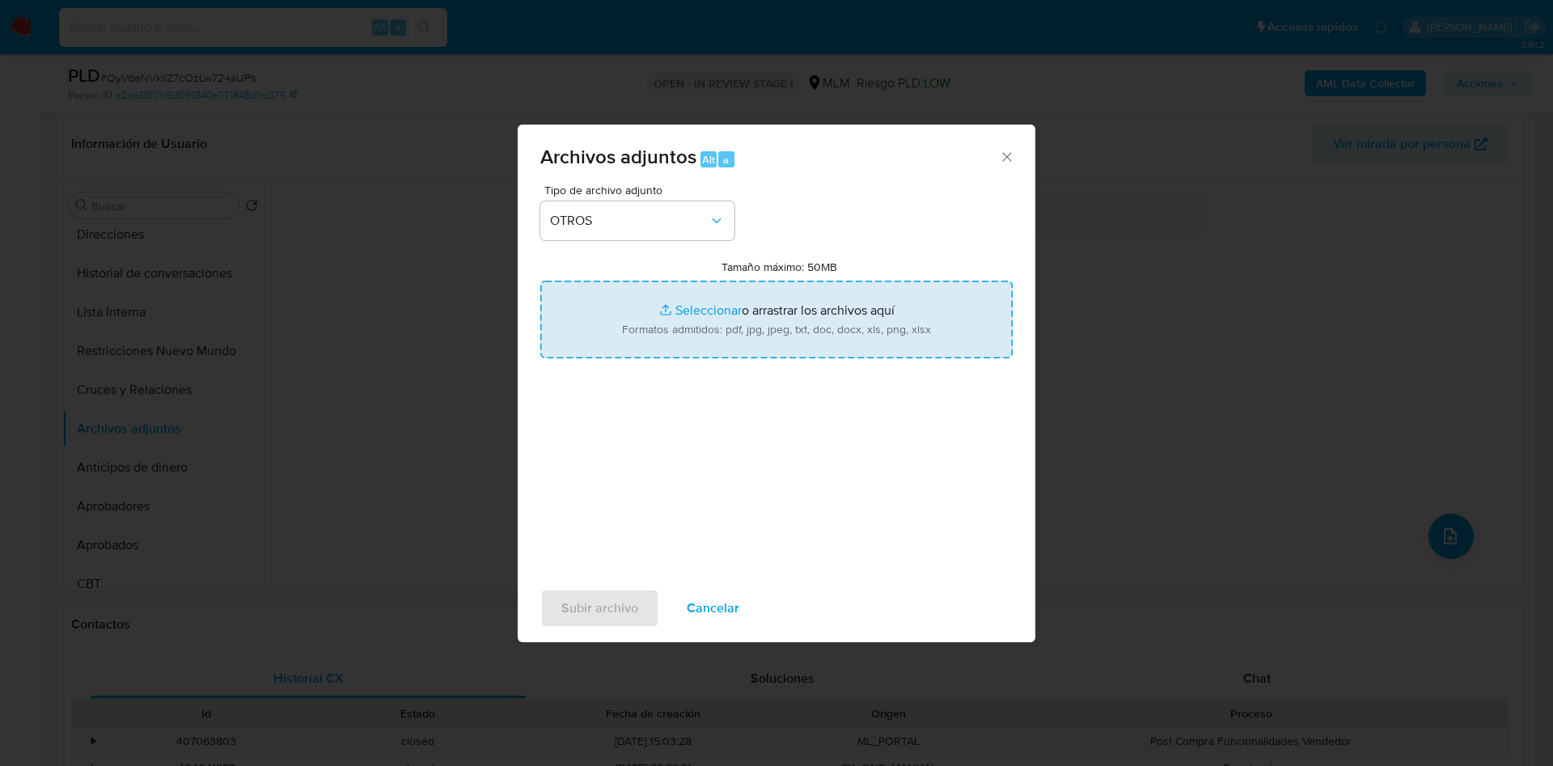
drag, startPoint x: 809, startPoint y: 334, endPoint x: 871, endPoint y: 332, distance: 62.3
click at [871, 332] on input "Tamaño máximo: 50MB Seleccionar archivos" at bounding box center [776, 320] width 472 height 78
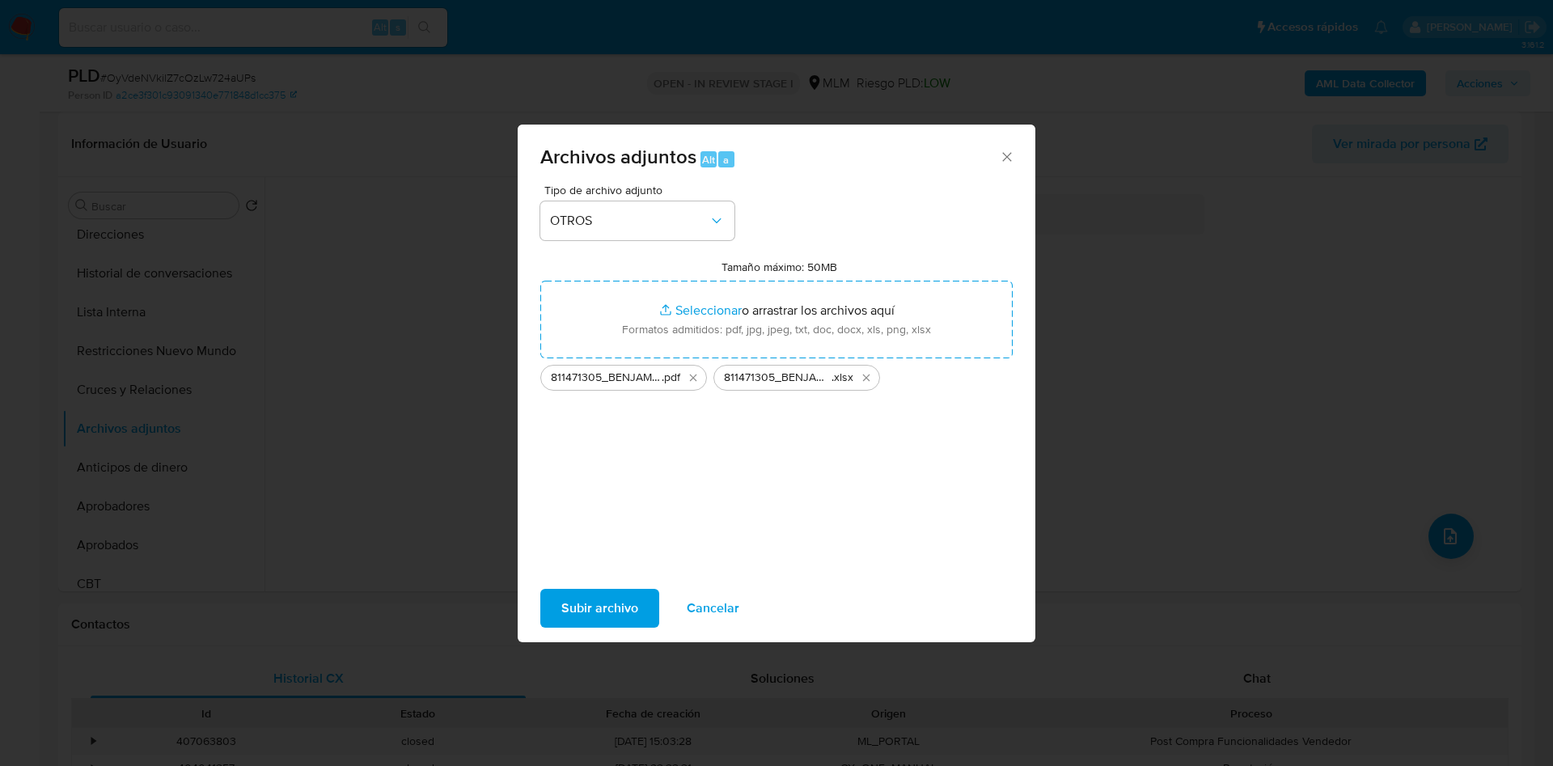
click at [569, 599] on span "Subir archivo" at bounding box center [599, 608] width 77 height 36
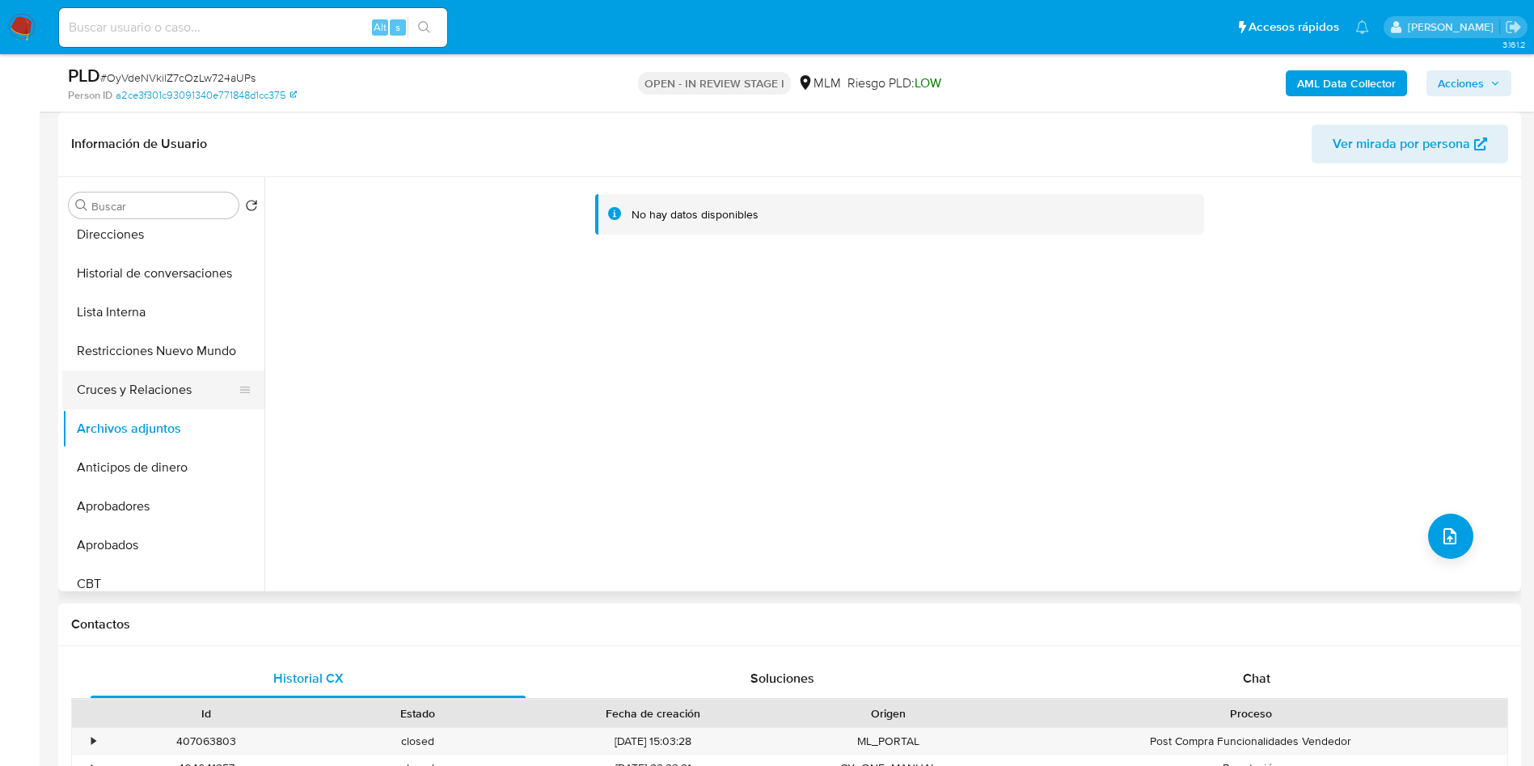
click at [146, 389] on button "Cruces y Relaciones" at bounding box center [156, 389] width 189 height 39
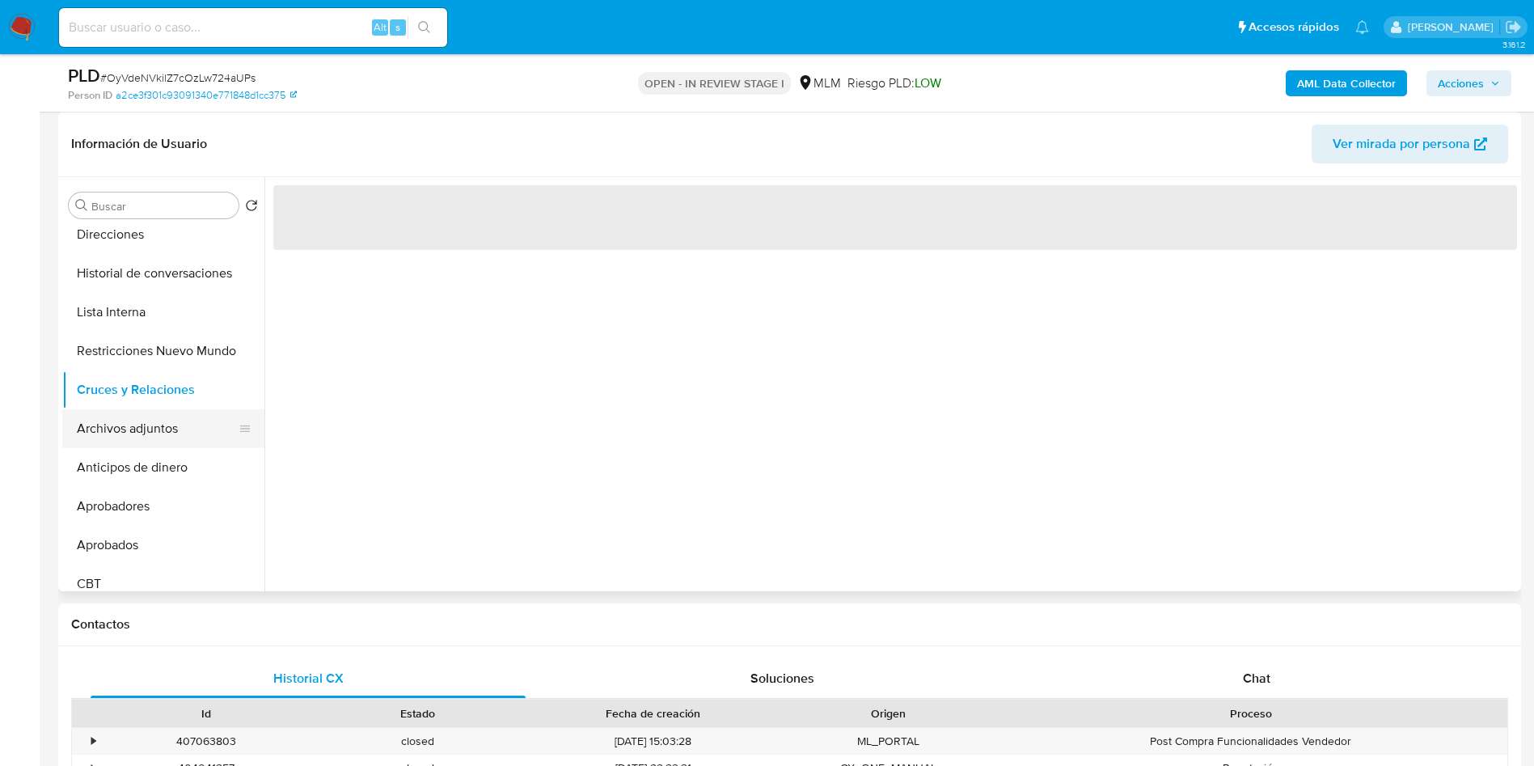
click at [163, 424] on button "Archivos adjuntos" at bounding box center [156, 428] width 189 height 39
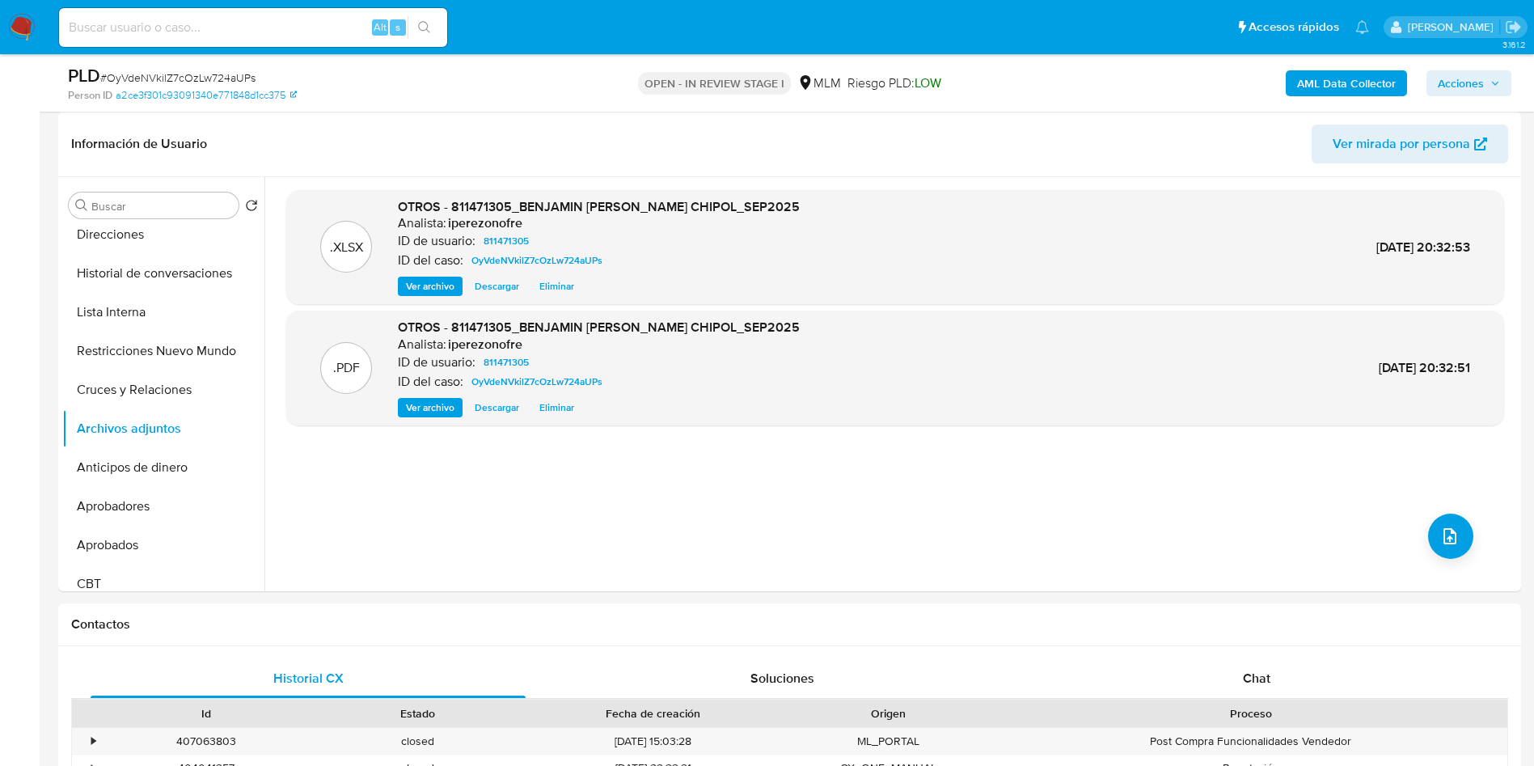
click at [1502, 72] on button "Acciones" at bounding box center [1469, 83] width 85 height 26
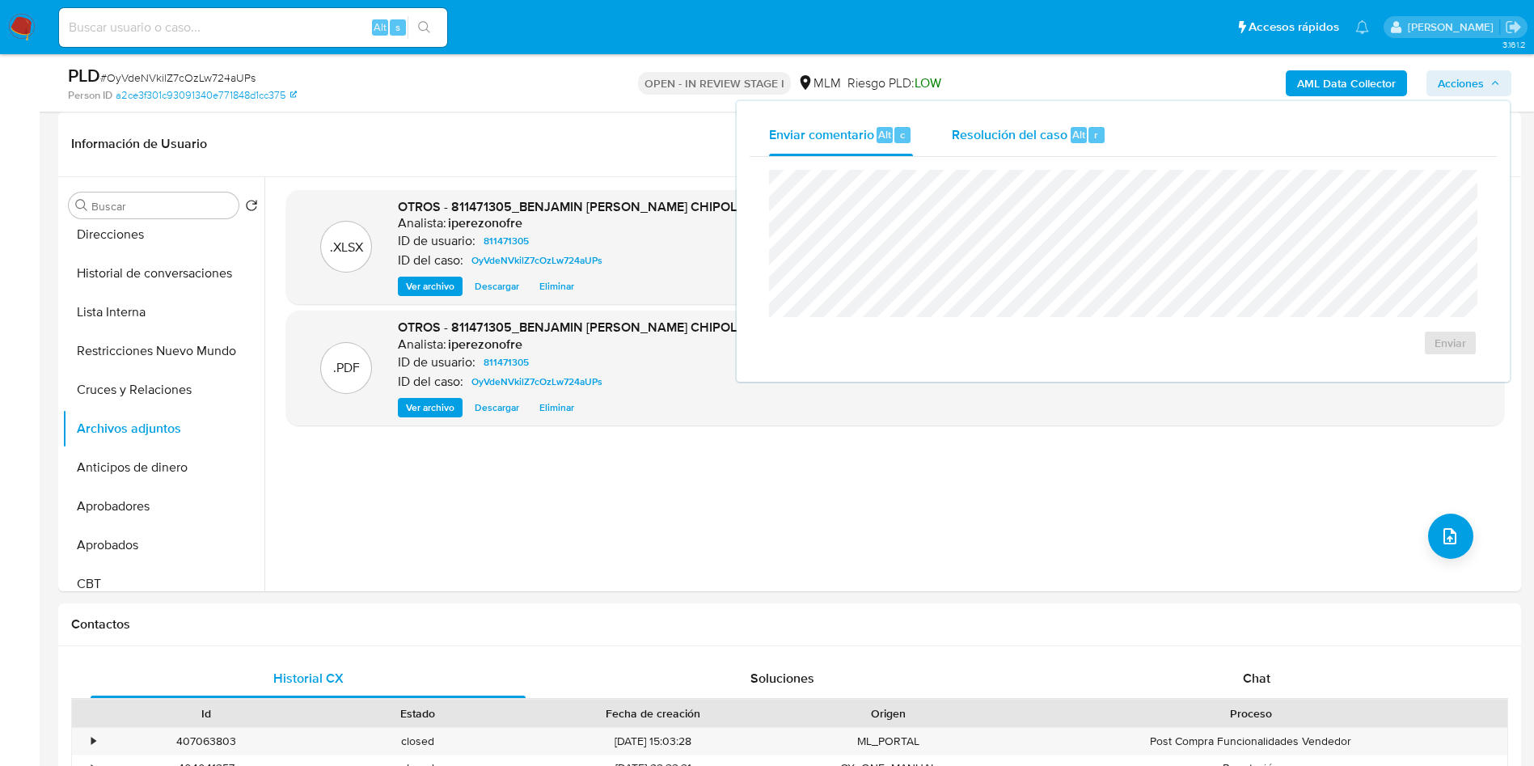
click at [1005, 133] on span "Resolución del caso" at bounding box center [1010, 134] width 116 height 19
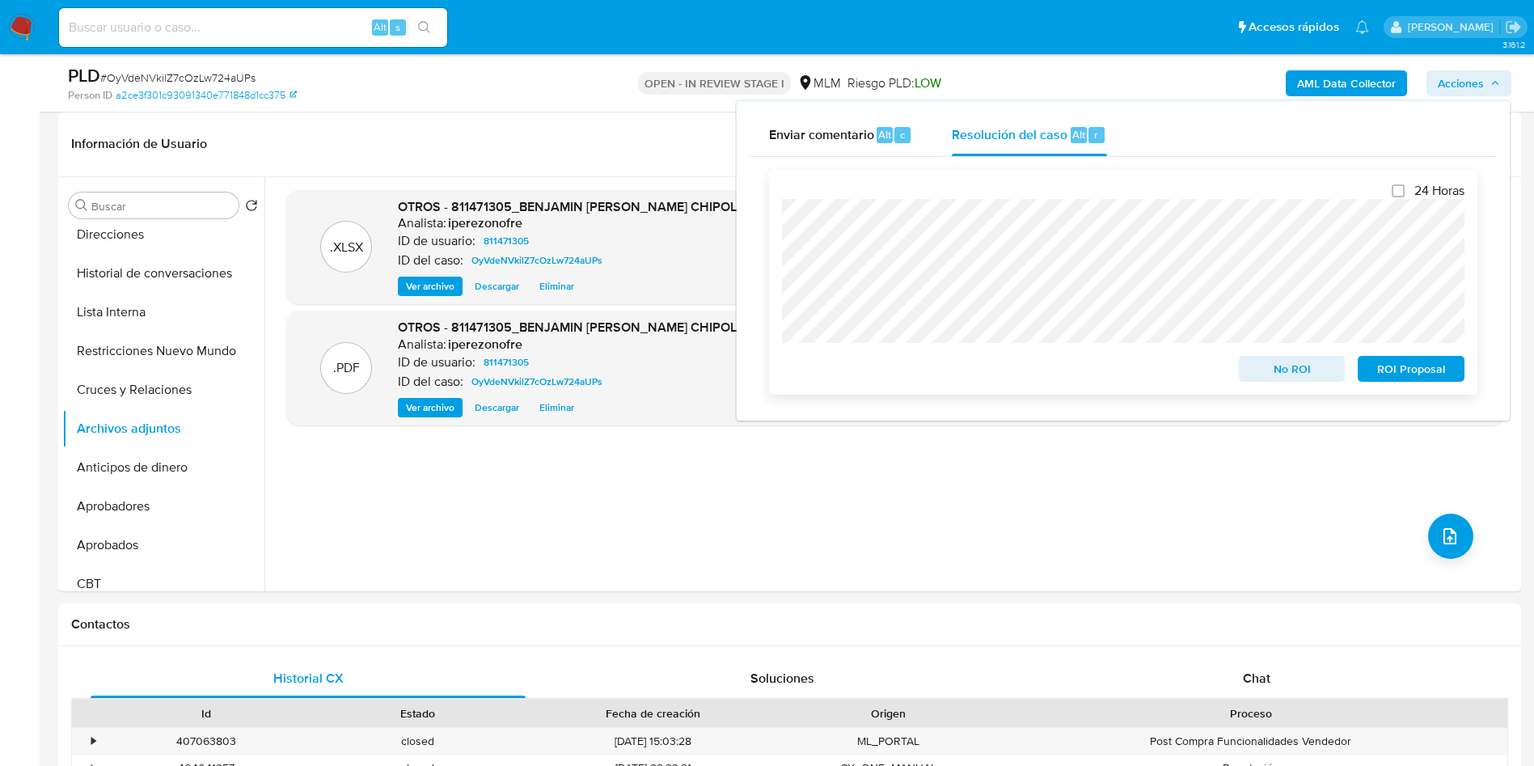
click at [1287, 373] on span "No ROI" at bounding box center [1292, 368] width 84 height 23
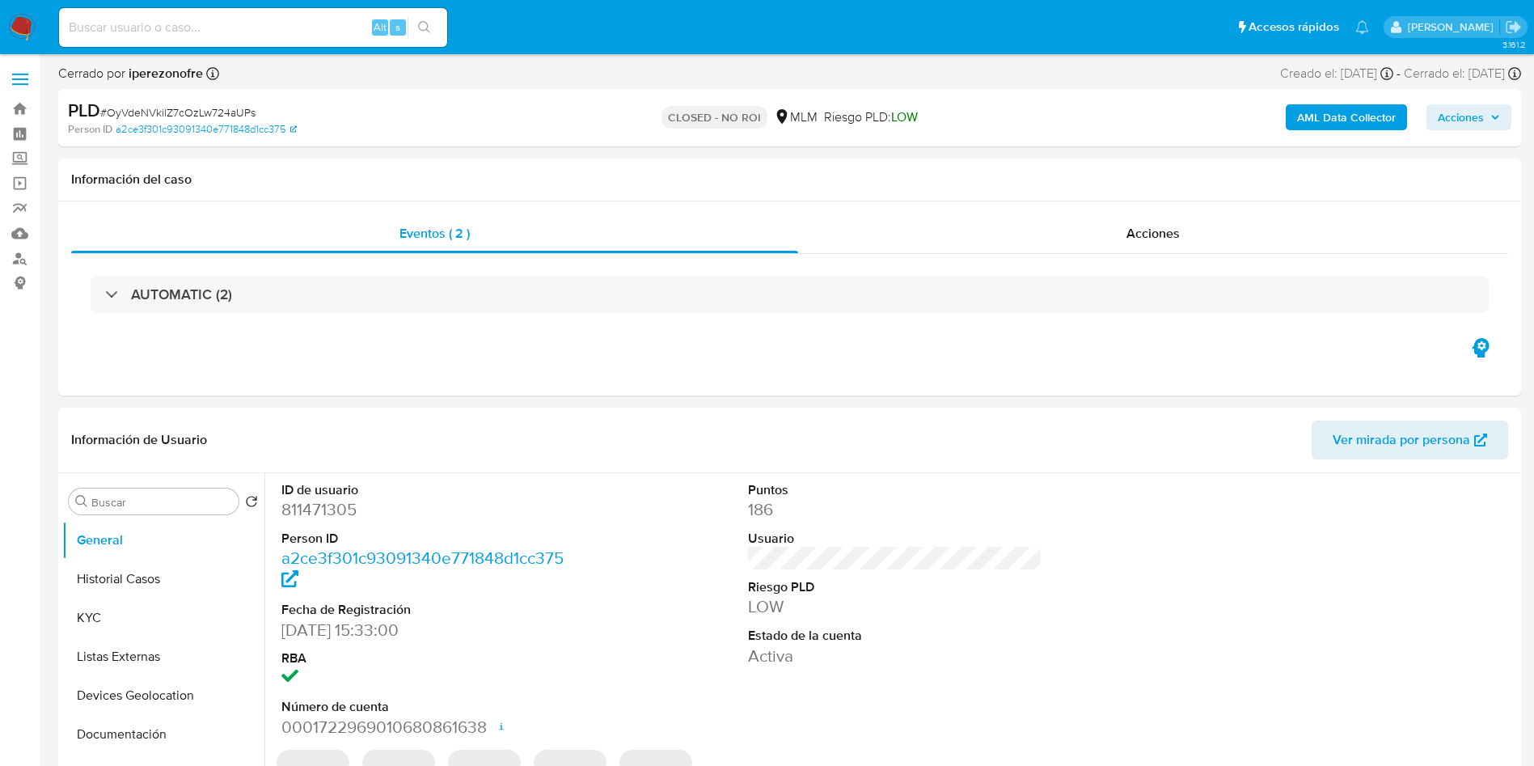
select select "10"
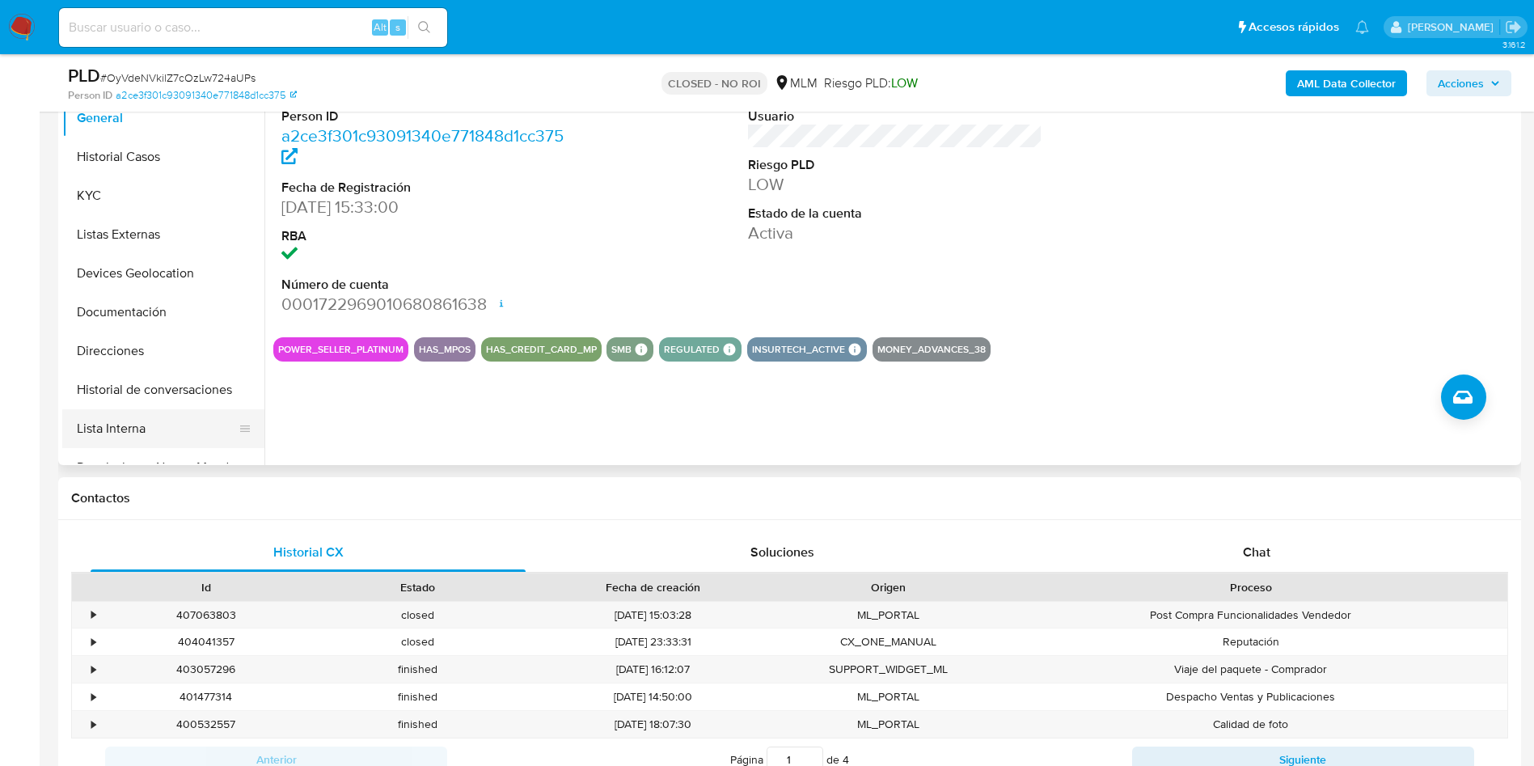
scroll to position [243, 0]
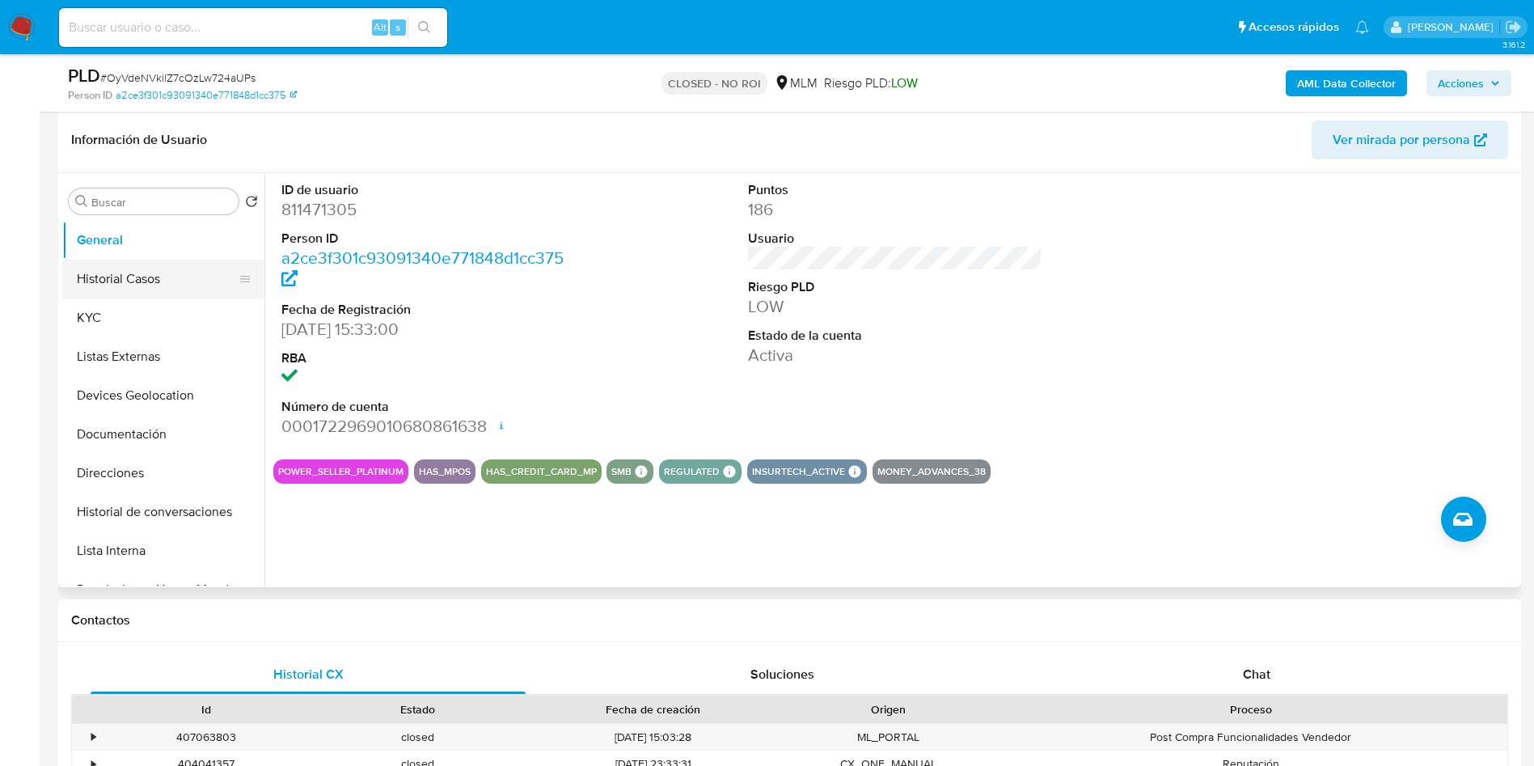
click at [167, 284] on button "Historial Casos" at bounding box center [156, 279] width 189 height 39
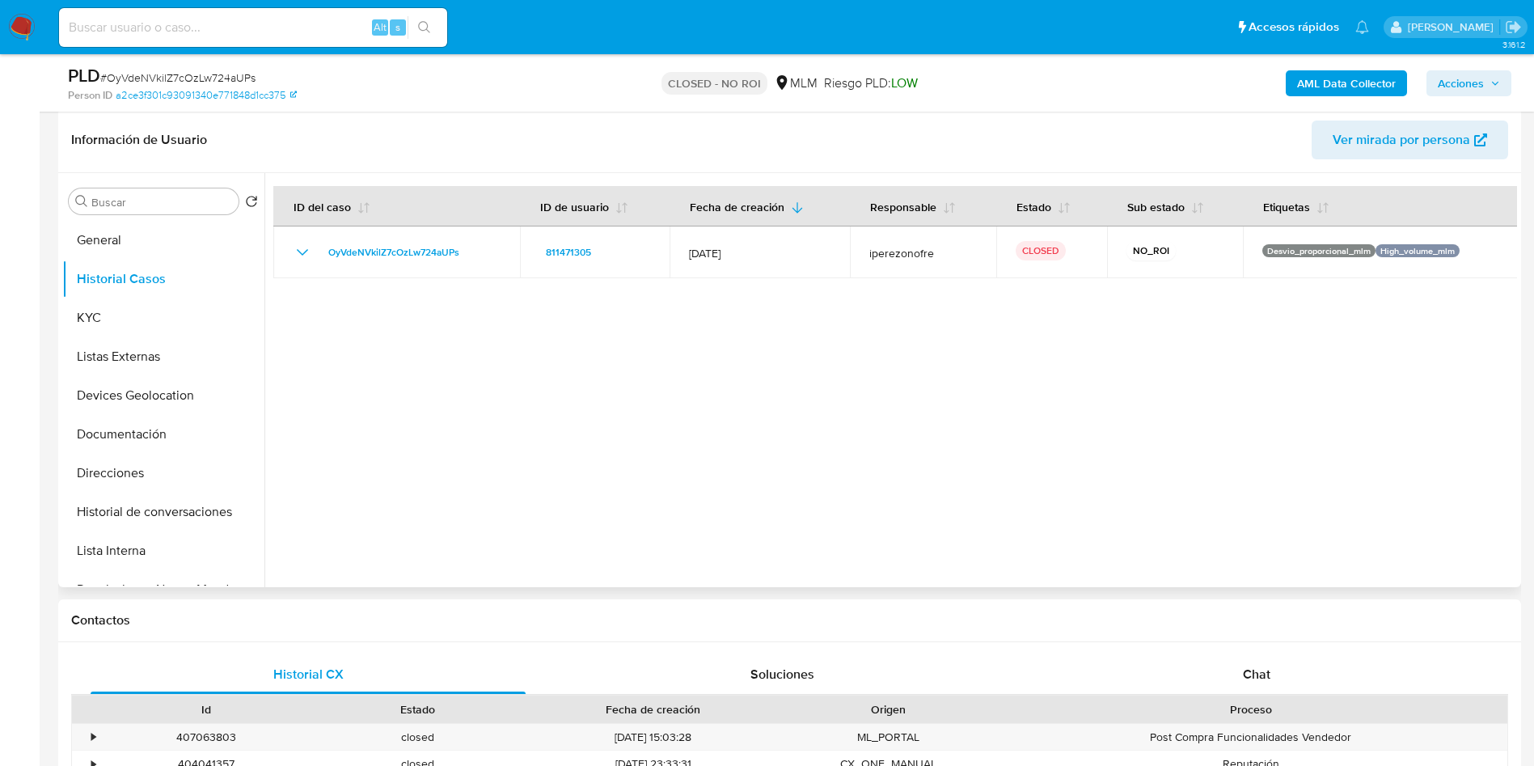
click at [811, 370] on div at bounding box center [890, 380] width 1253 height 414
